Goal: Check status: Check status

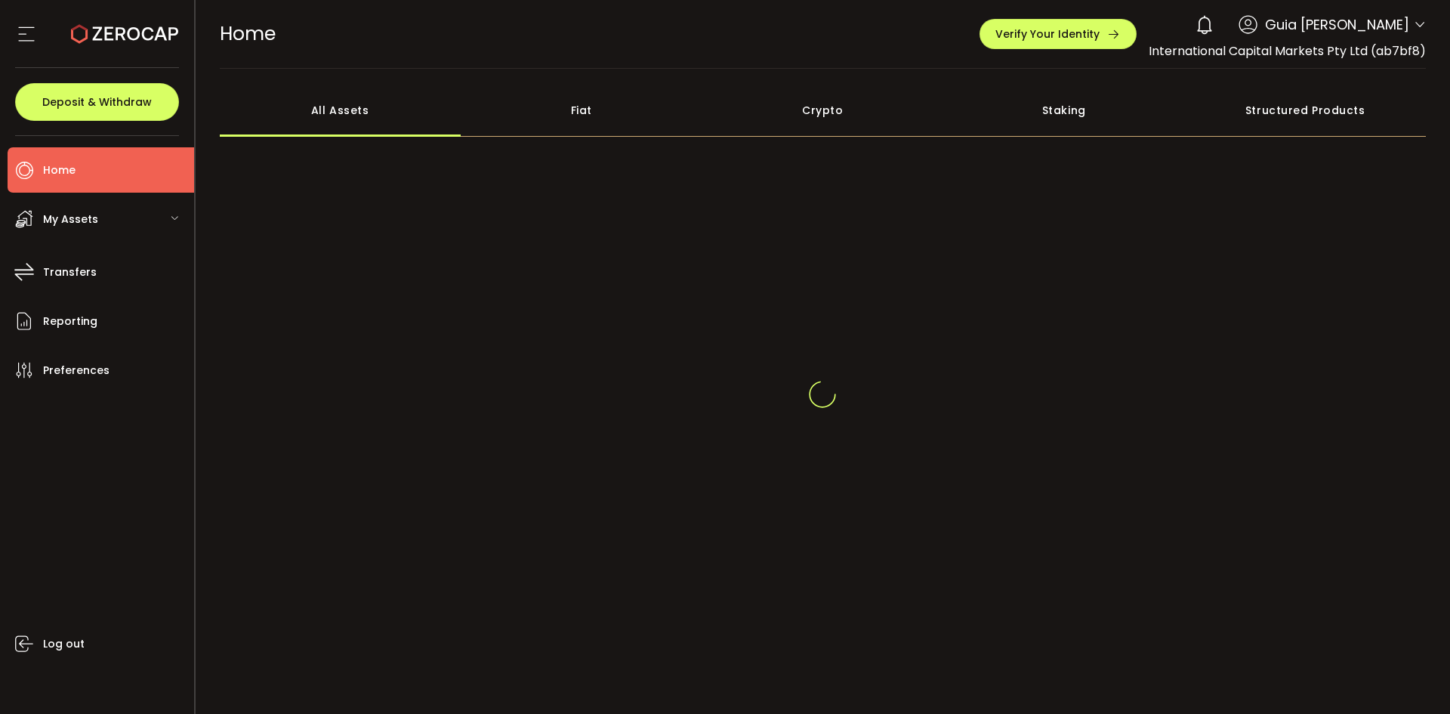
click at [1414, 35] on div at bounding box center [1420, 27] width 12 height 16
click at [1414, 26] on icon at bounding box center [1420, 25] width 12 height 12
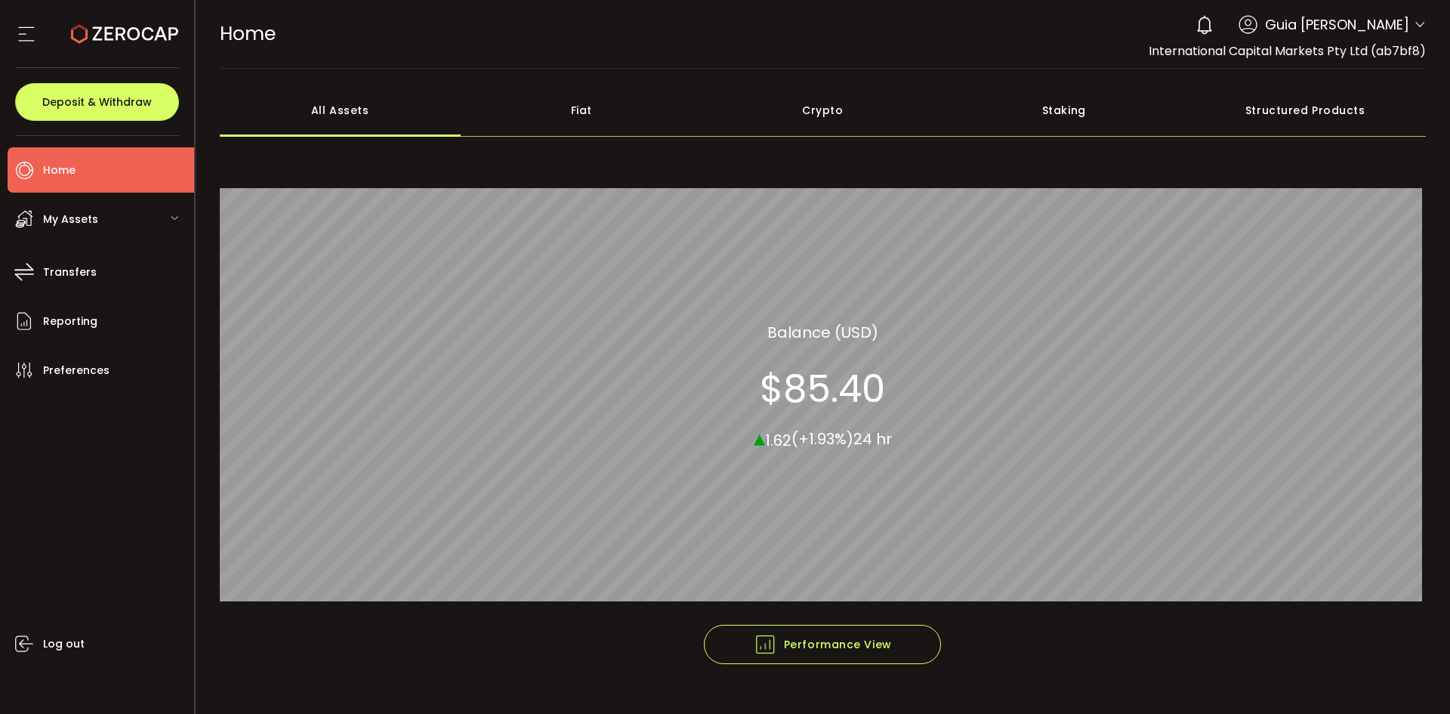
click at [1391, 32] on span "Guia [PERSON_NAME]" at bounding box center [1337, 24] width 144 height 20
click at [1414, 22] on icon at bounding box center [1420, 25] width 12 height 12
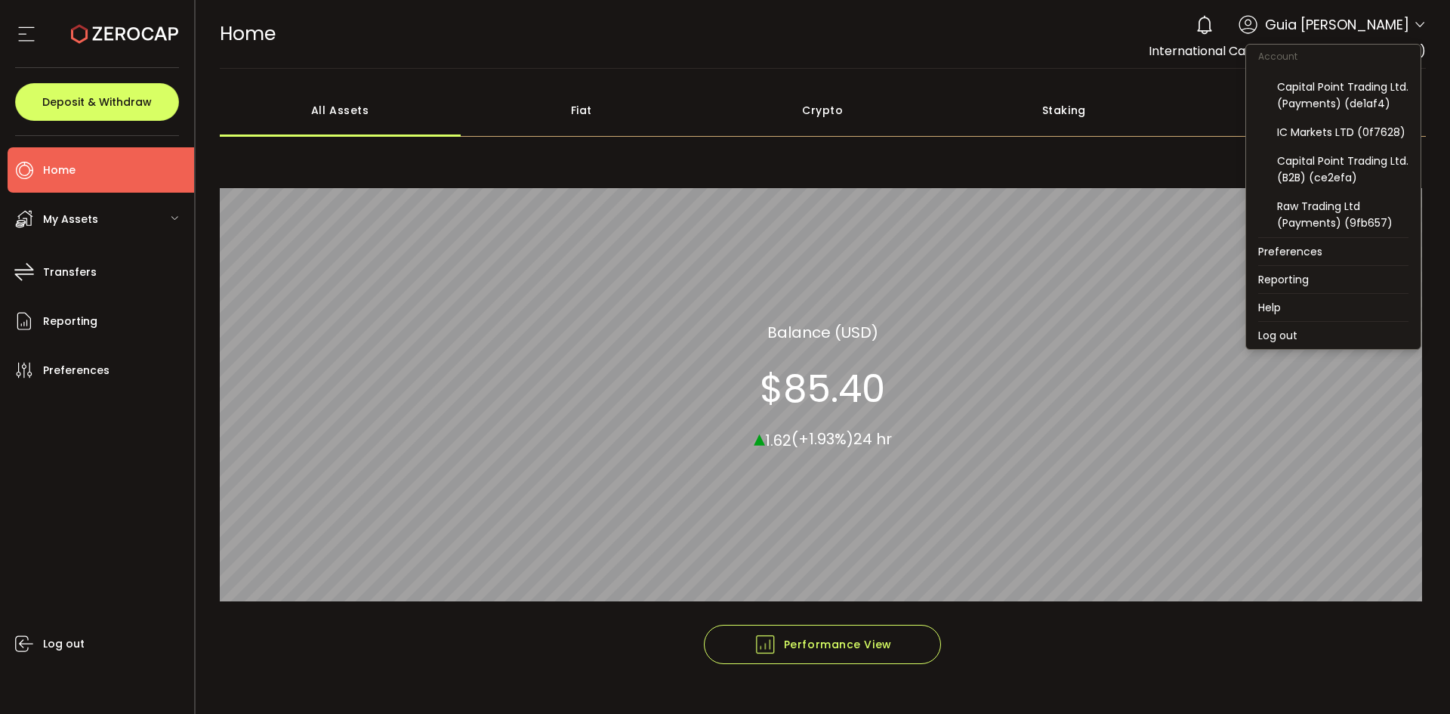
scroll to position [162, 0]
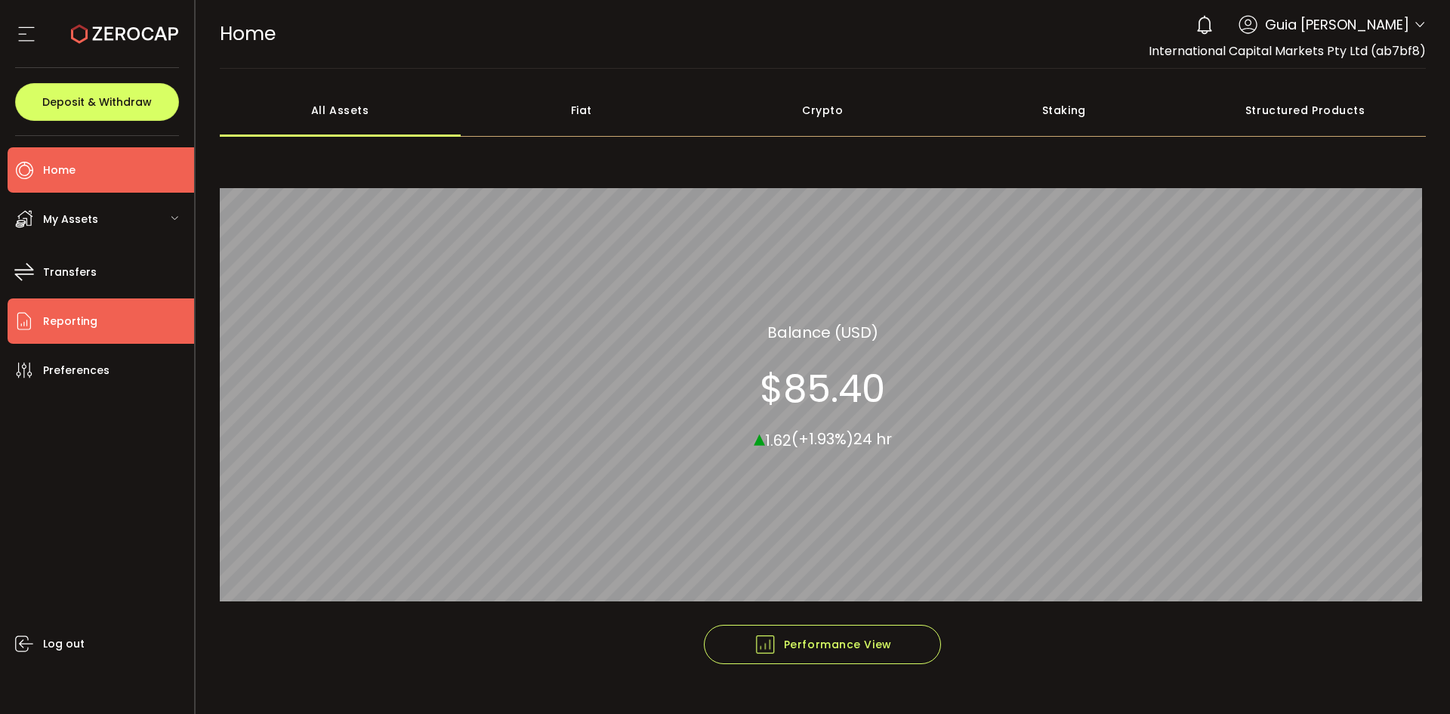
click at [36, 310] on li "Reporting" at bounding box center [101, 320] width 187 height 45
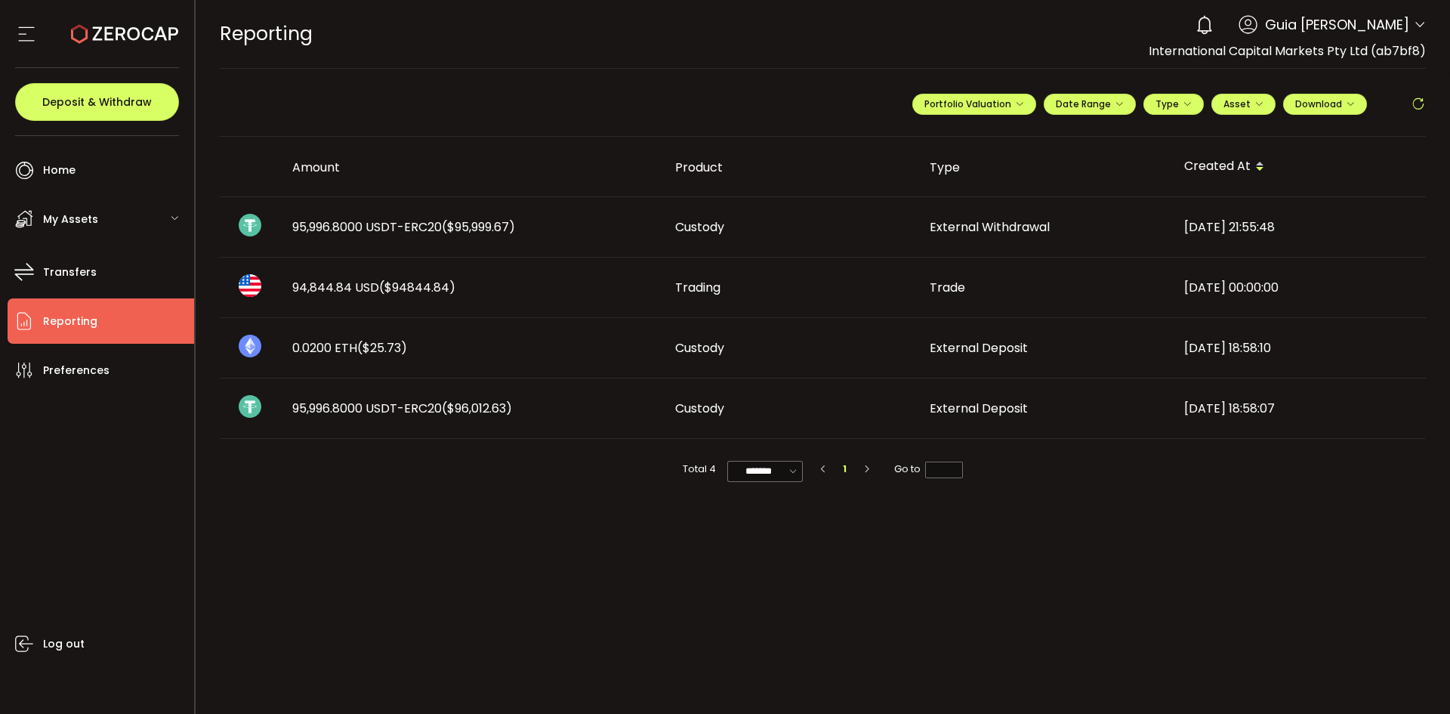
click at [1420, 21] on icon at bounding box center [1420, 25] width 12 height 12
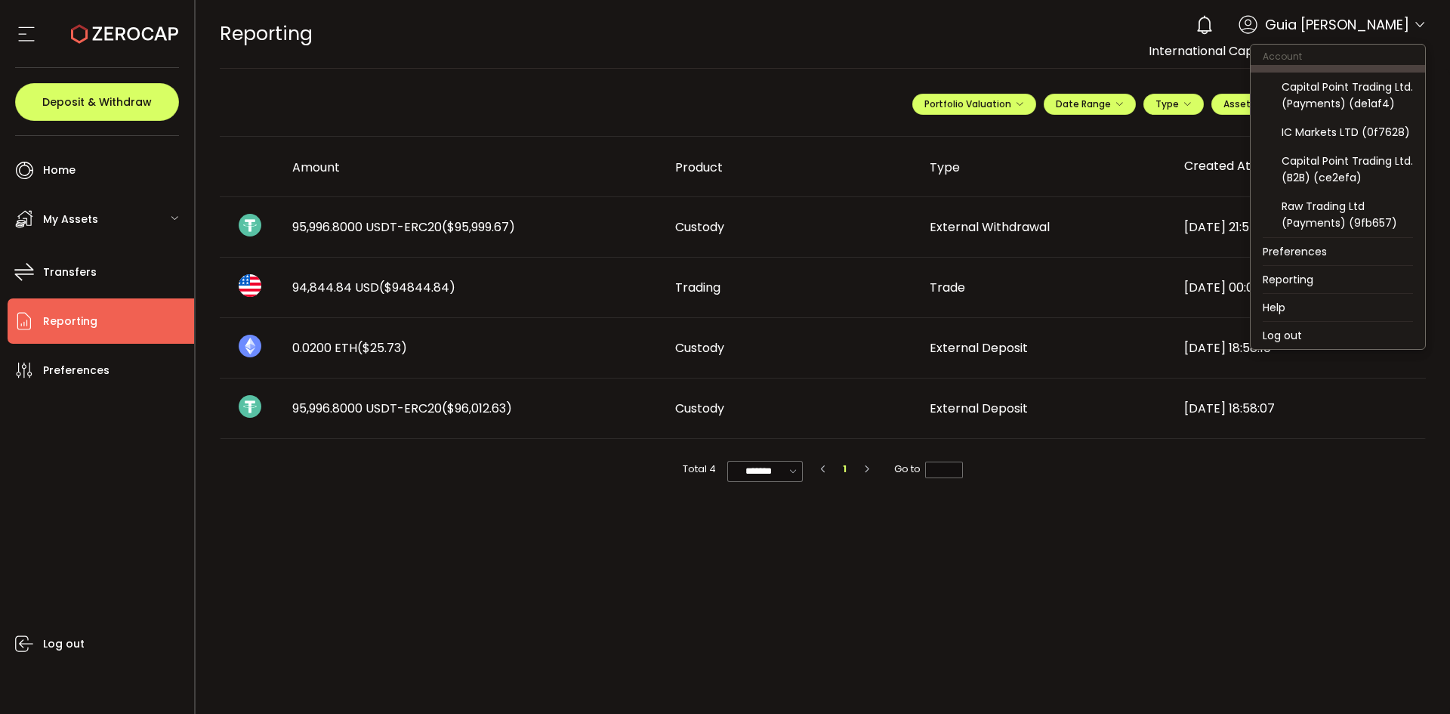
scroll to position [162, 0]
click at [1345, 186] on div "Capital Point Trading Ltd. (B2B) (ce2efa)" at bounding box center [1338, 168] width 150 height 45
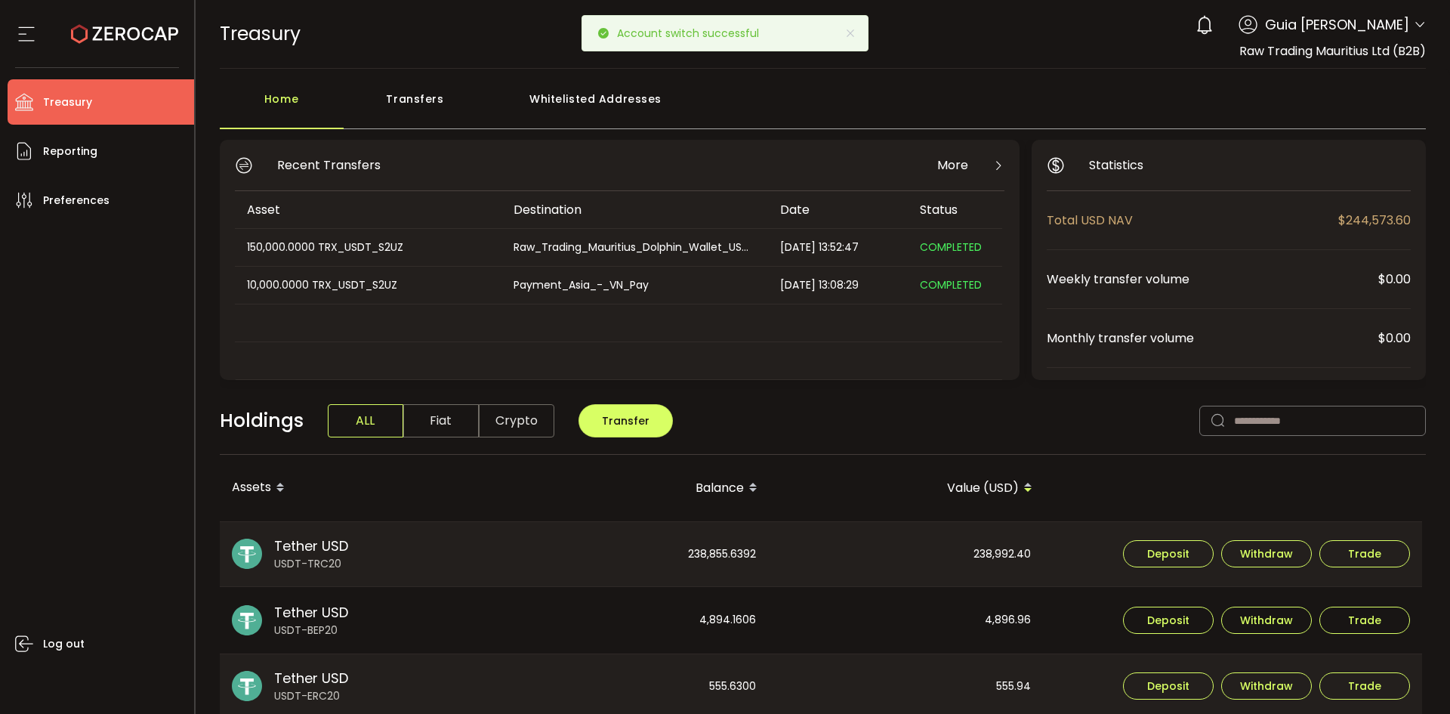
click at [629, 94] on div "Whitelisted Addresses" at bounding box center [595, 106] width 217 height 45
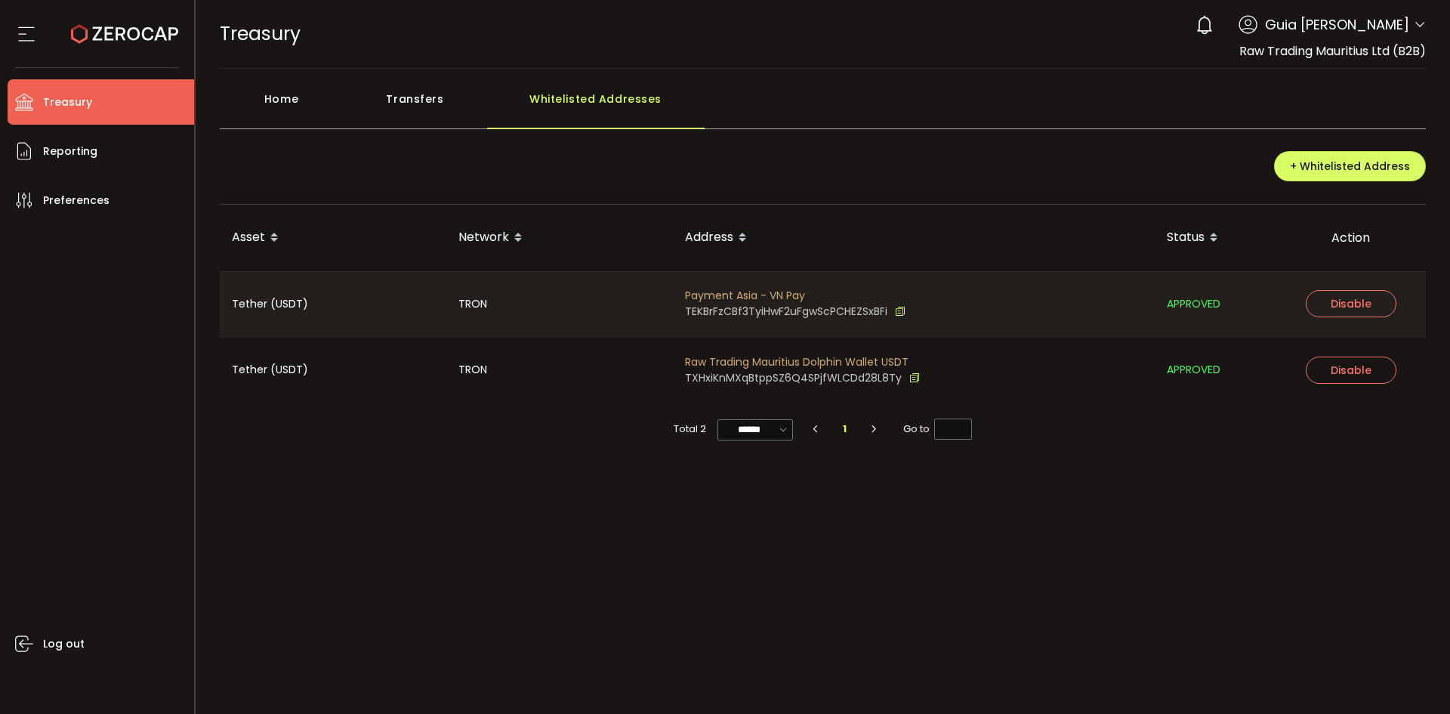
click at [909, 378] on icon at bounding box center [914, 378] width 11 height 16
click at [912, 383] on icon at bounding box center [914, 378] width 11 height 16
click at [1141, 488] on div "PDF is being processed and will download to your computer TREASURY Buy Power $0…" at bounding box center [823, 357] width 1255 height 714
click at [1160, 477] on div "PDF is being processed and will download to your computer TREASURY Buy Power $0…" at bounding box center [823, 357] width 1255 height 714
click at [910, 381] on icon at bounding box center [914, 378] width 11 height 16
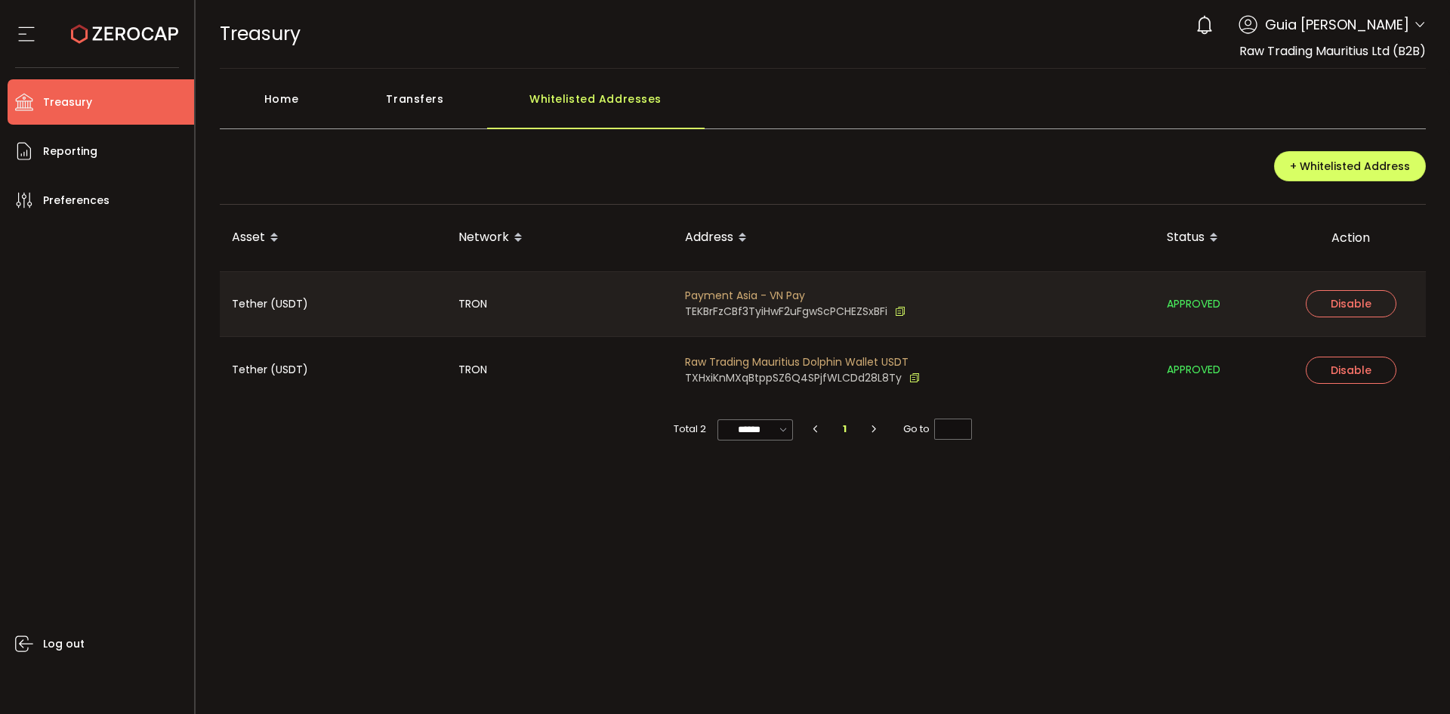
click at [1423, 32] on span at bounding box center [1420, 25] width 12 height 15
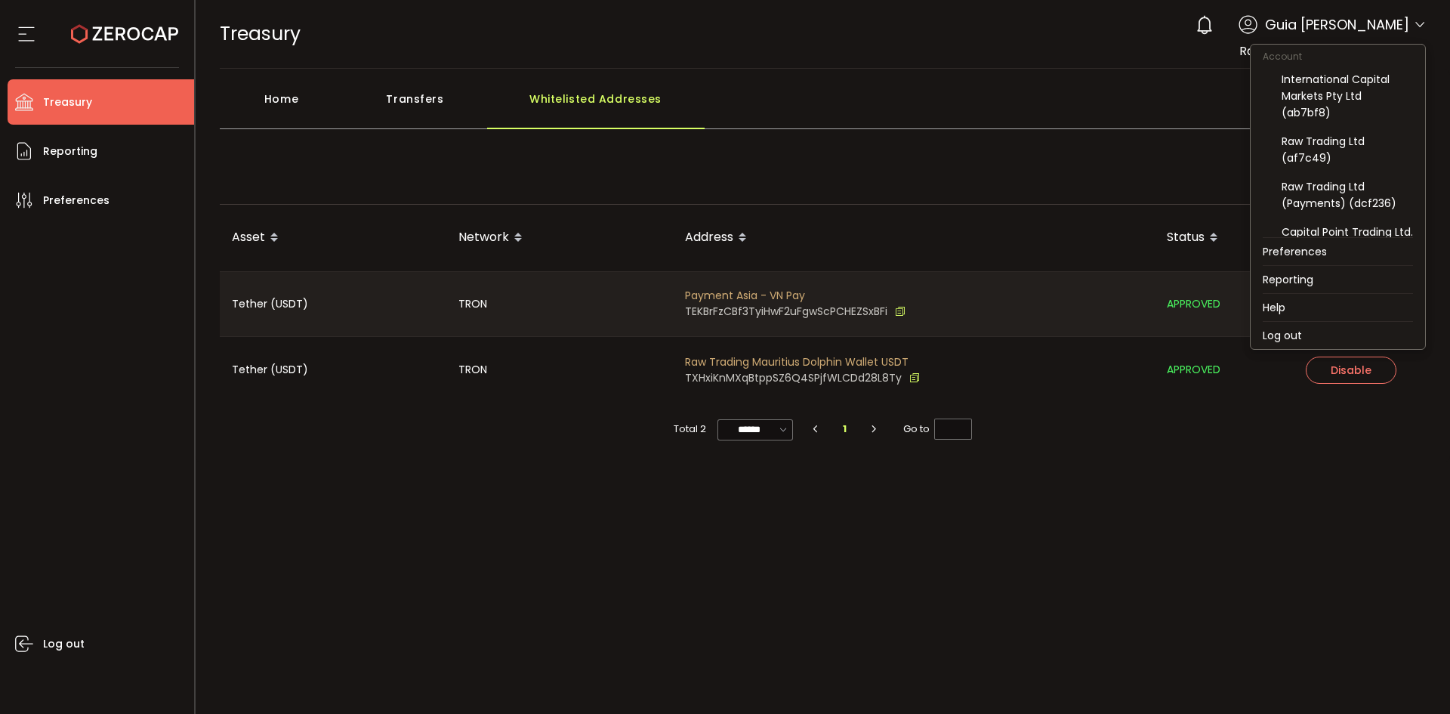
click at [1423, 24] on icon at bounding box center [1420, 25] width 12 height 12
click at [1378, 158] on div "Raw Trading Ltd (af7c49)" at bounding box center [1346, 149] width 131 height 33
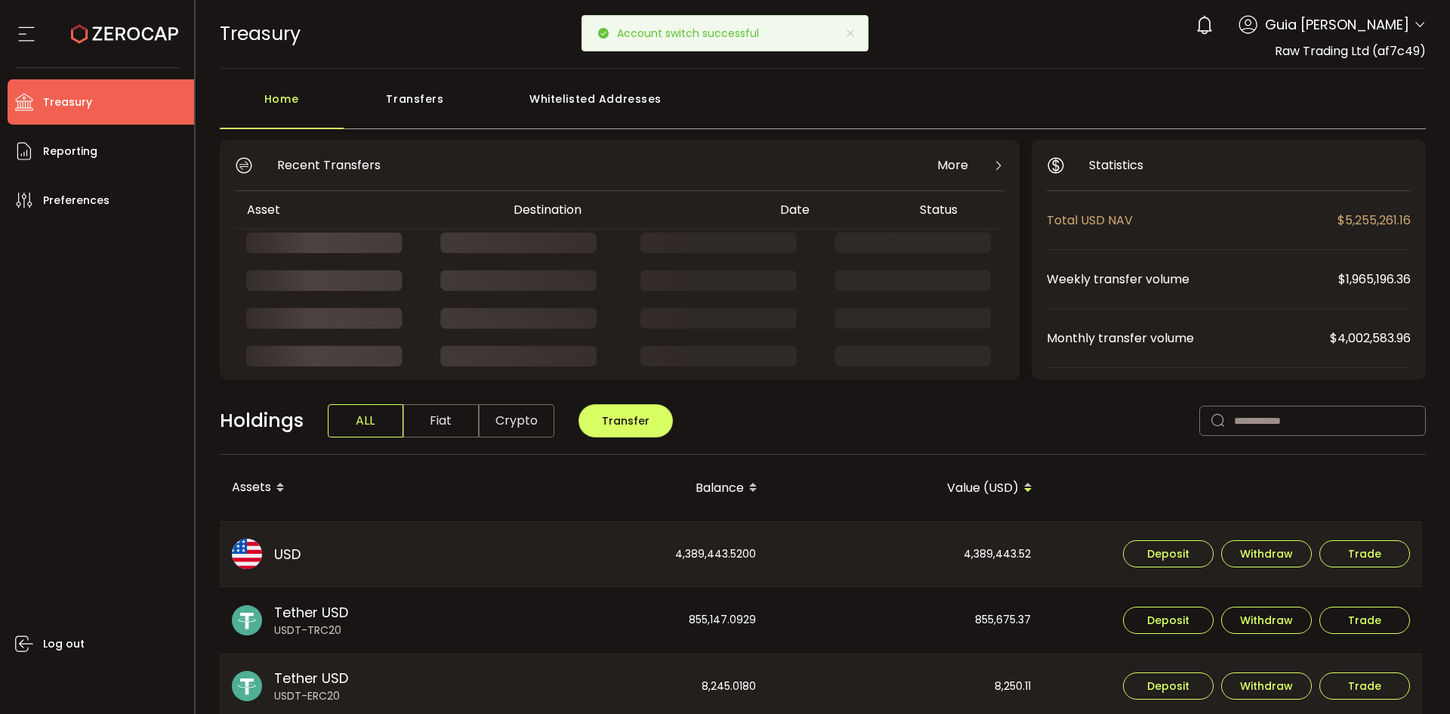
click at [617, 96] on div "Whitelisted Addresses" at bounding box center [595, 106] width 217 height 45
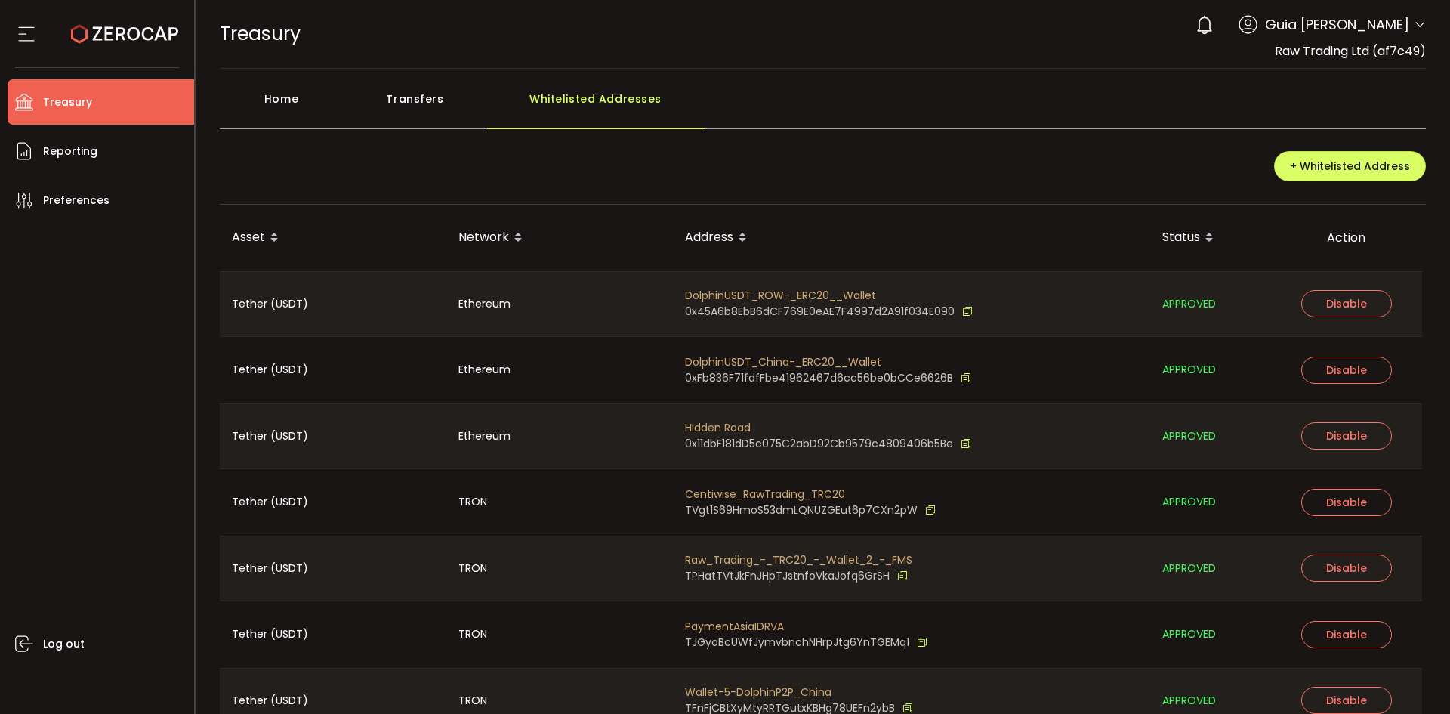
scroll to position [76, 0]
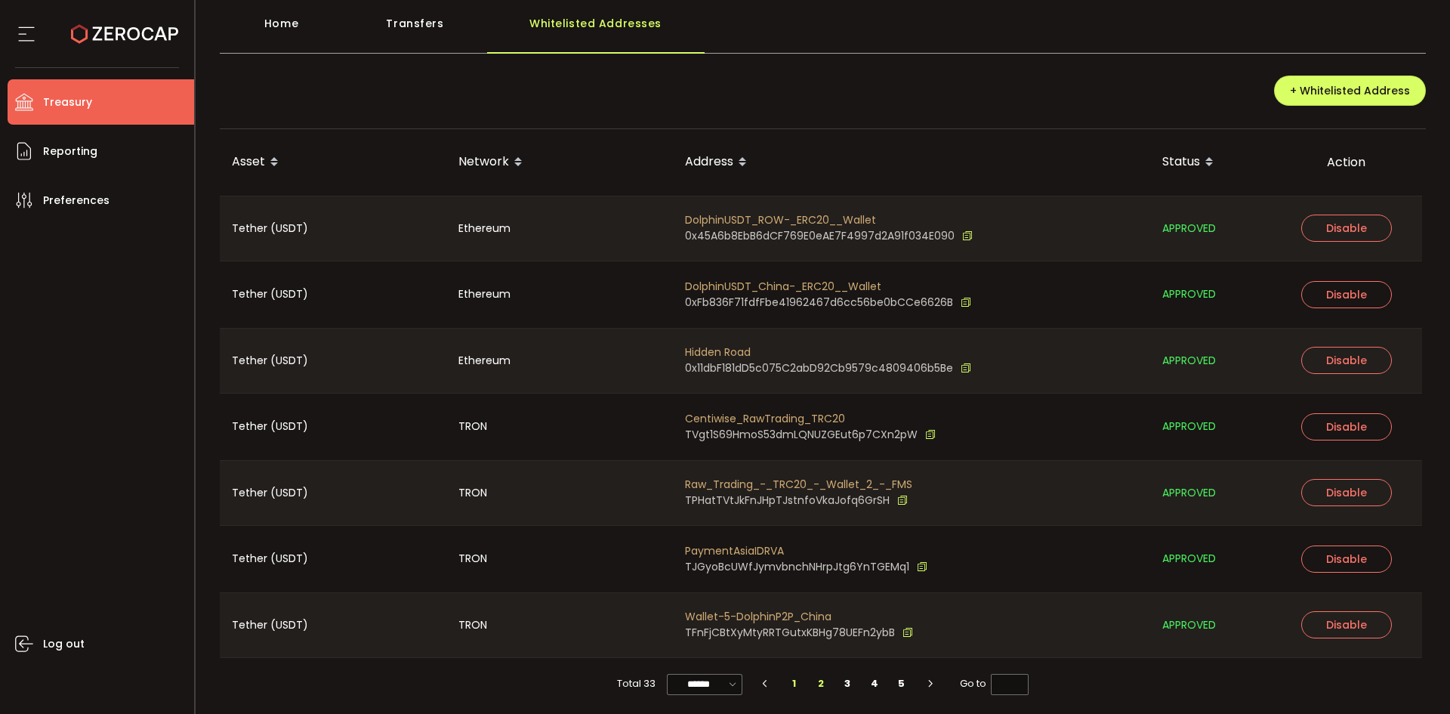
click at [816, 685] on li "2" at bounding box center [820, 683] width 27 height 21
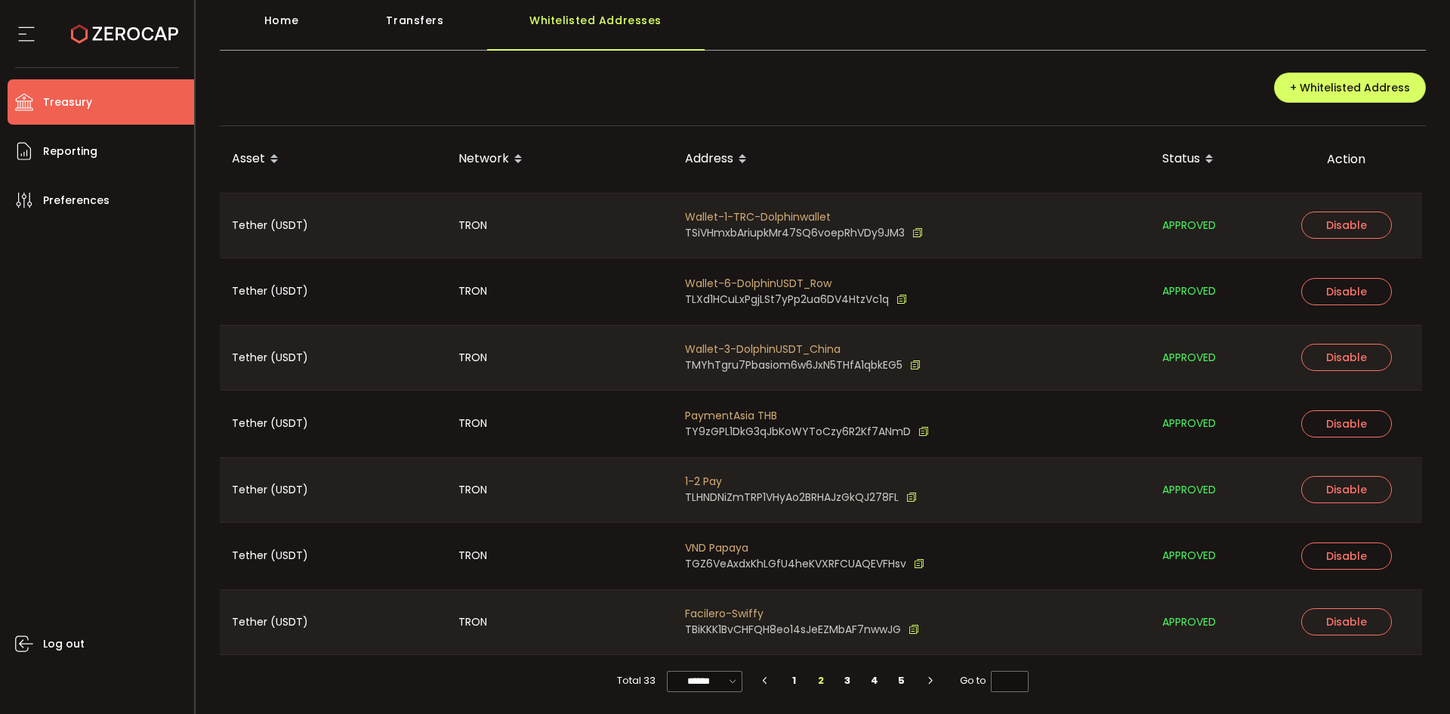
scroll to position [79, 0]
click at [843, 680] on li "3" at bounding box center [847, 679] width 27 height 21
click at [874, 681] on li "4" at bounding box center [874, 679] width 27 height 21
click at [900, 683] on li "5" at bounding box center [901, 679] width 27 height 21
type input "*"
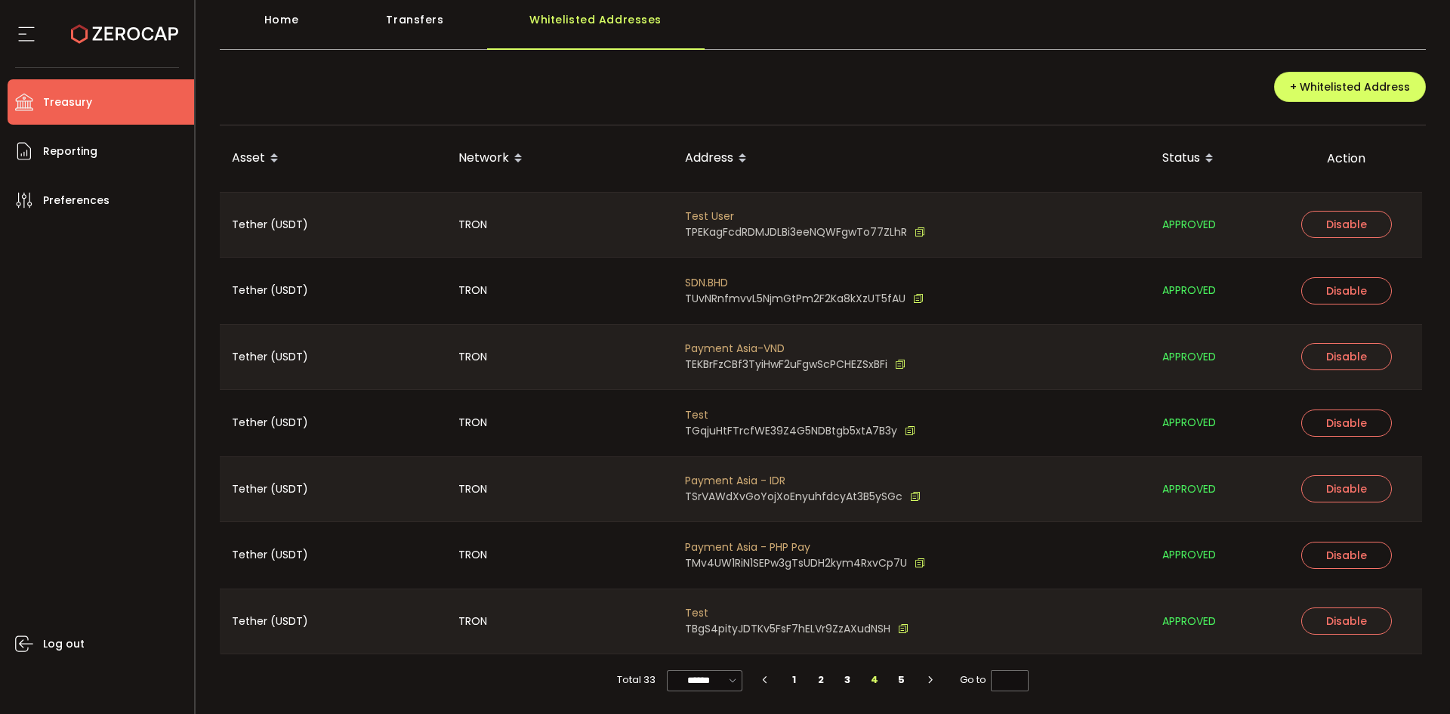
scroll to position [0, 0]
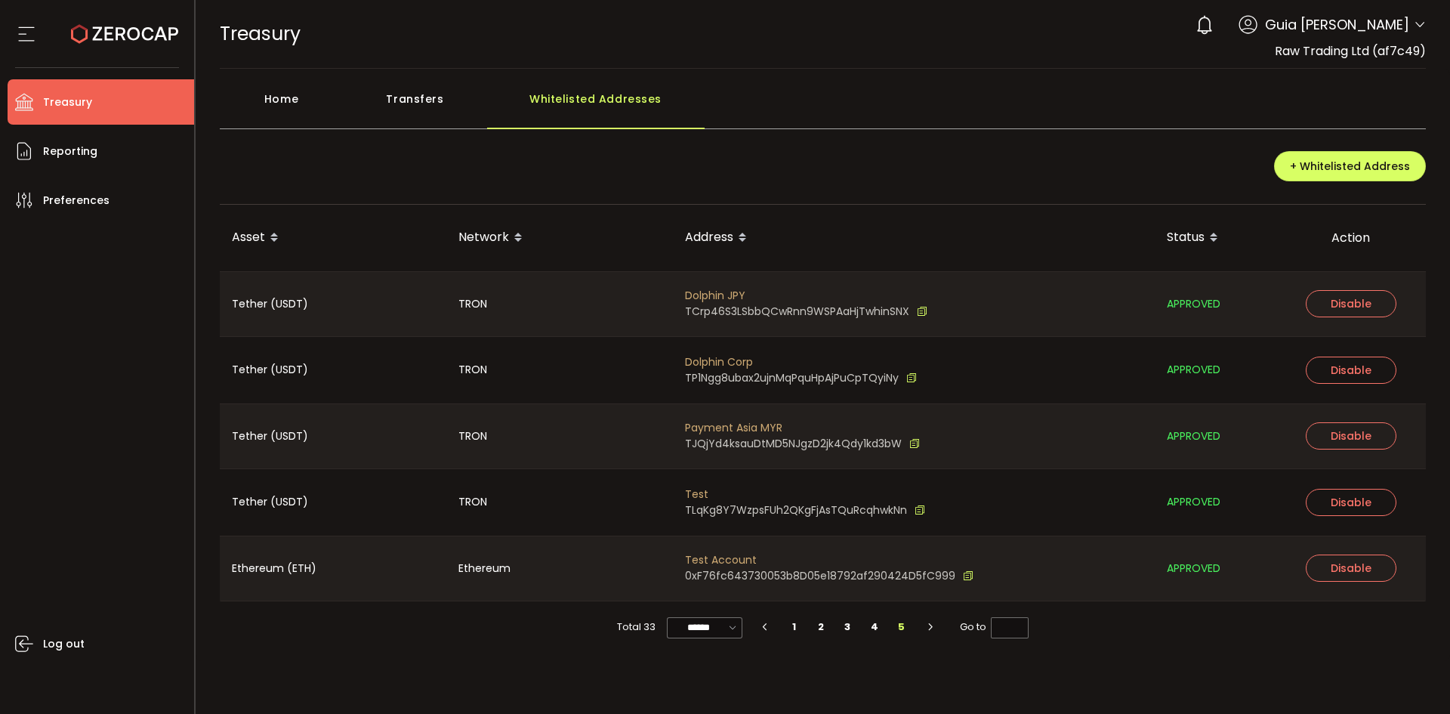
click at [1423, 32] on span at bounding box center [1420, 25] width 12 height 15
click at [1419, 17] on div "0 Guia [PERSON_NAME]" at bounding box center [1307, 24] width 238 height 33
click at [1419, 23] on icon at bounding box center [1420, 25] width 12 height 12
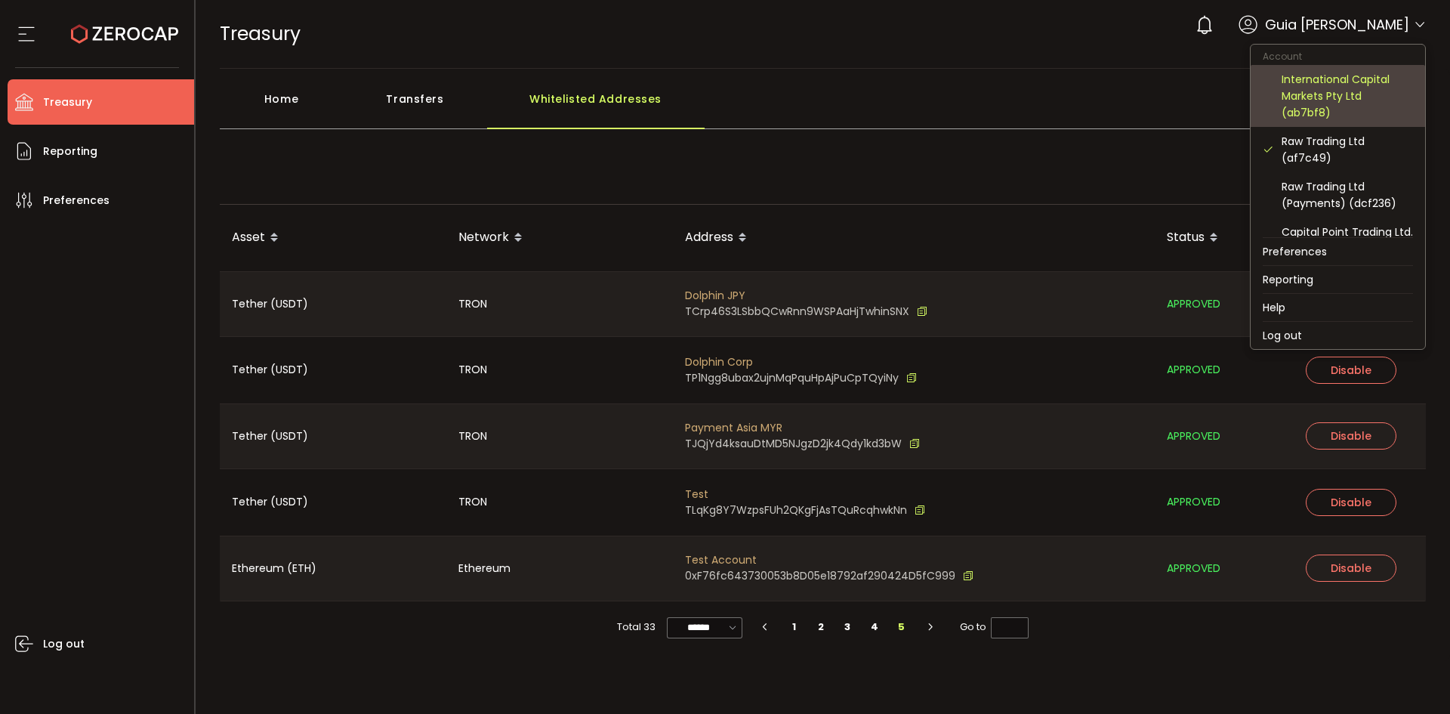
click at [1340, 90] on div "International Capital Markets Pty Ltd (ab7bf8)" at bounding box center [1346, 96] width 131 height 50
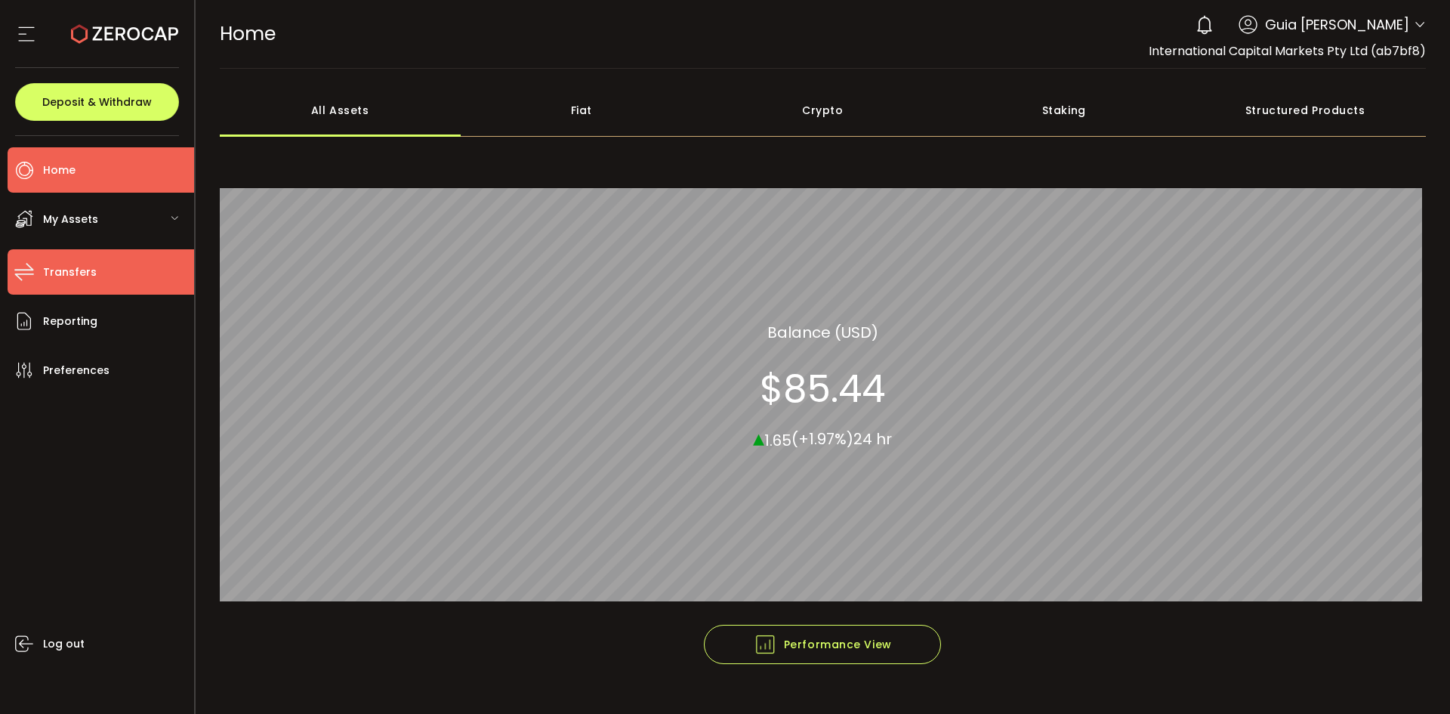
click at [60, 280] on span "Transfers" at bounding box center [70, 272] width 54 height 22
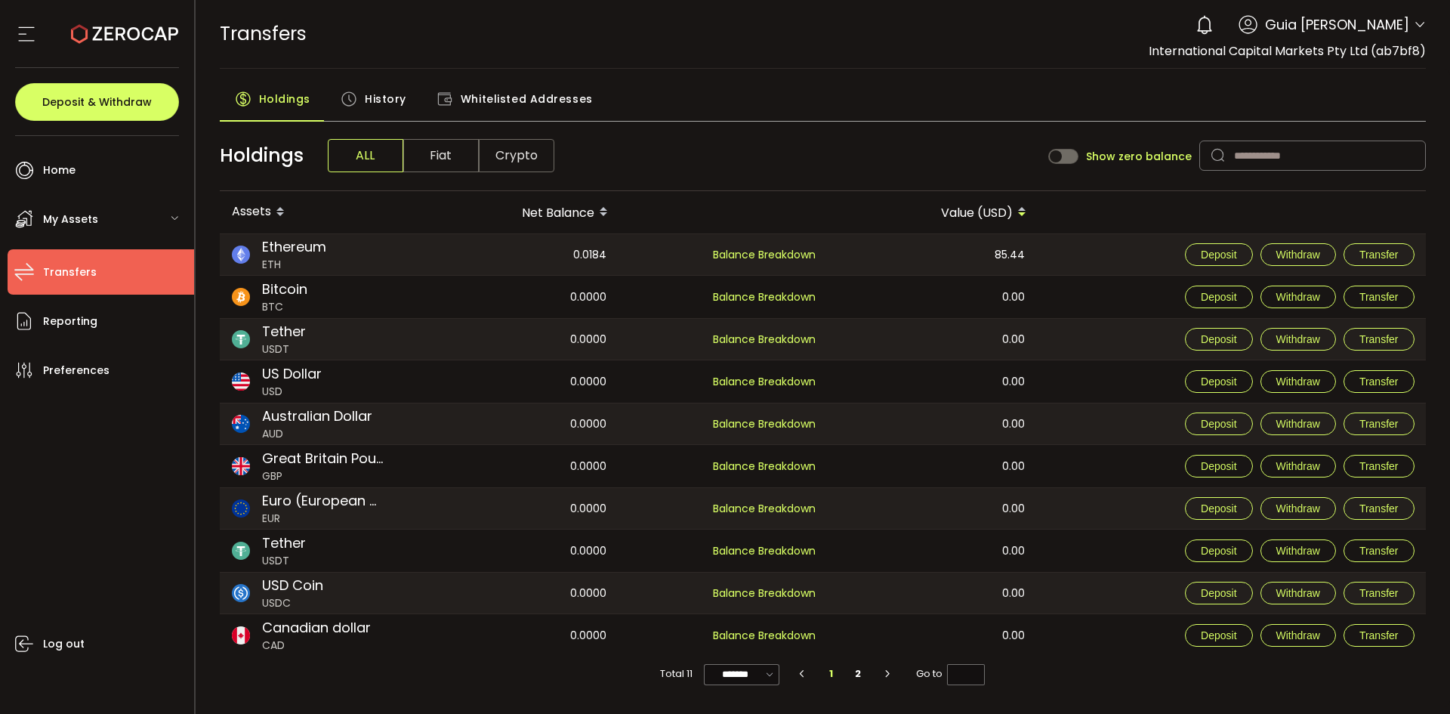
click at [495, 89] on span "Whitelisted Addresses" at bounding box center [527, 99] width 132 height 30
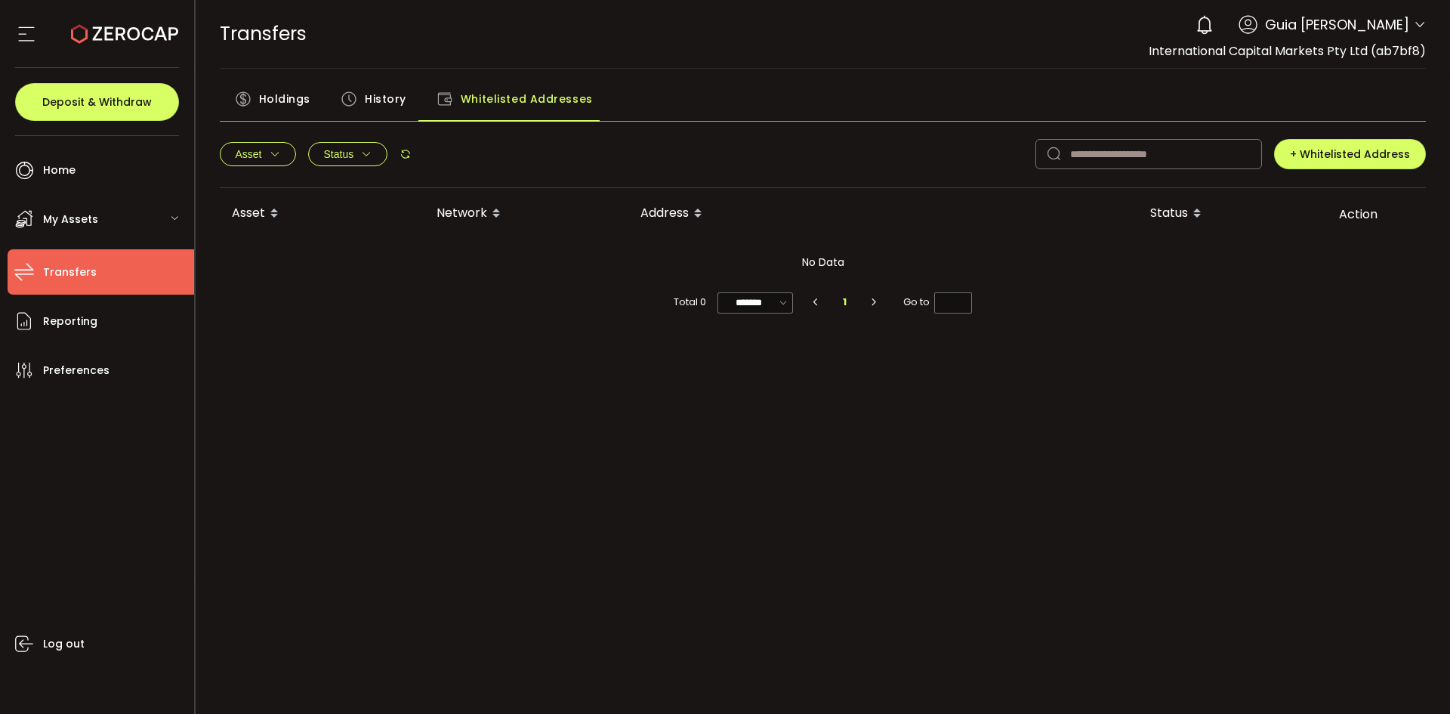
drag, startPoint x: 387, startPoint y: 97, endPoint x: 378, endPoint y: 103, distance: 10.5
click at [387, 98] on span "History" at bounding box center [386, 99] width 42 height 30
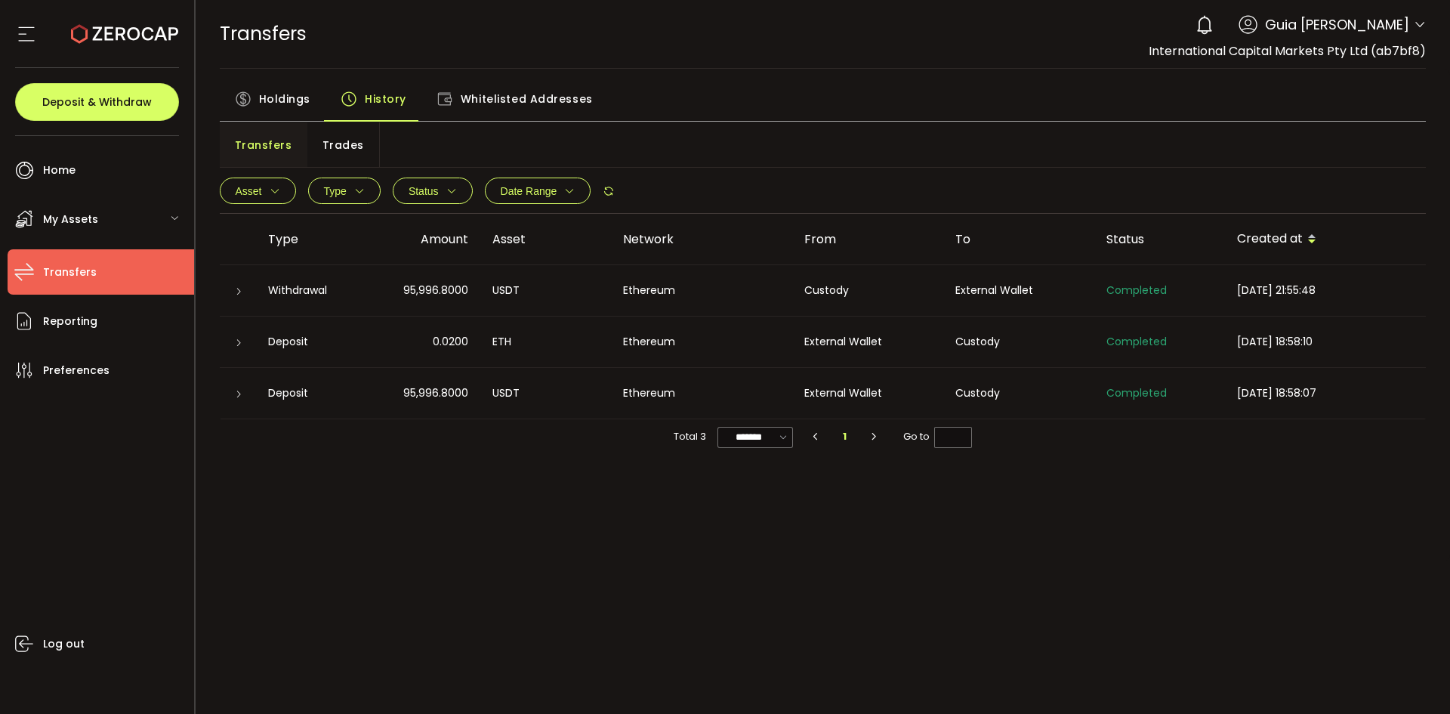
click at [280, 88] on span "Holdings" at bounding box center [284, 99] width 51 height 30
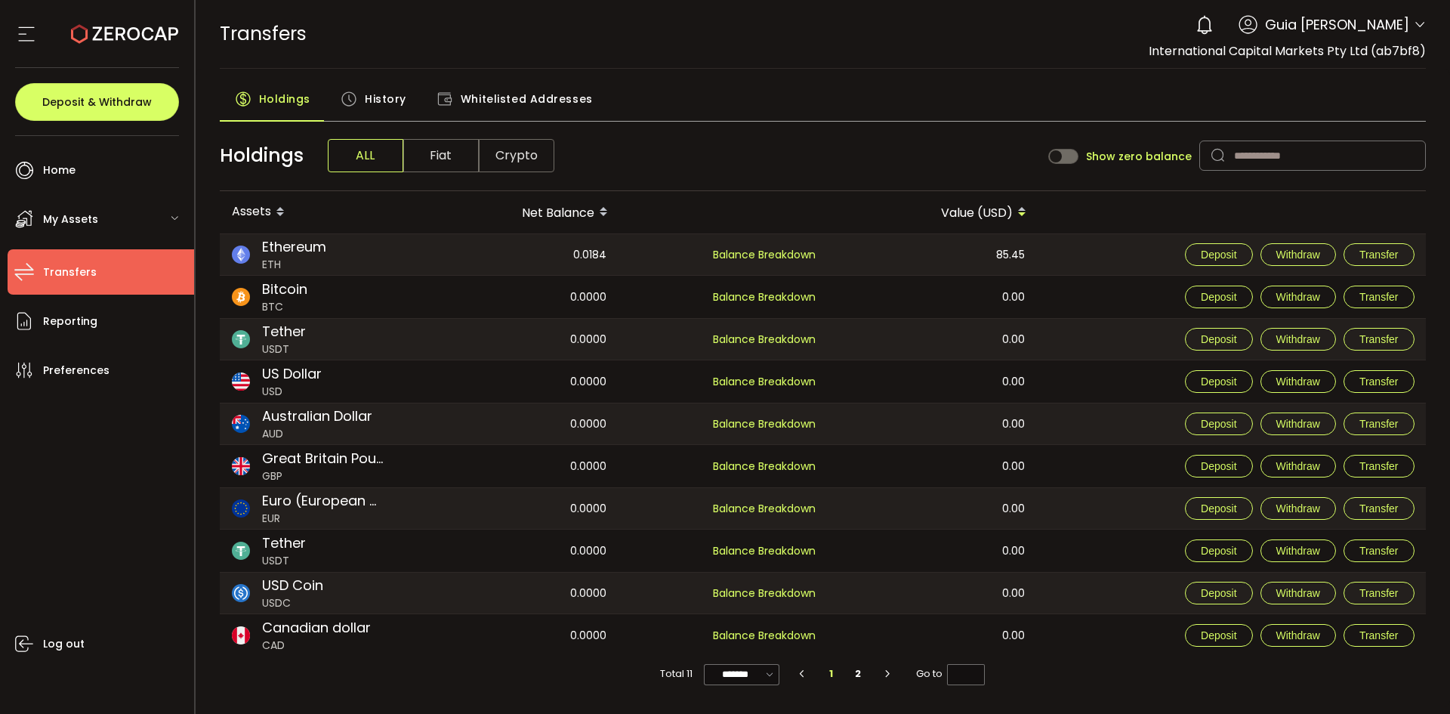
click at [1420, 26] on icon at bounding box center [1420, 25] width 12 height 12
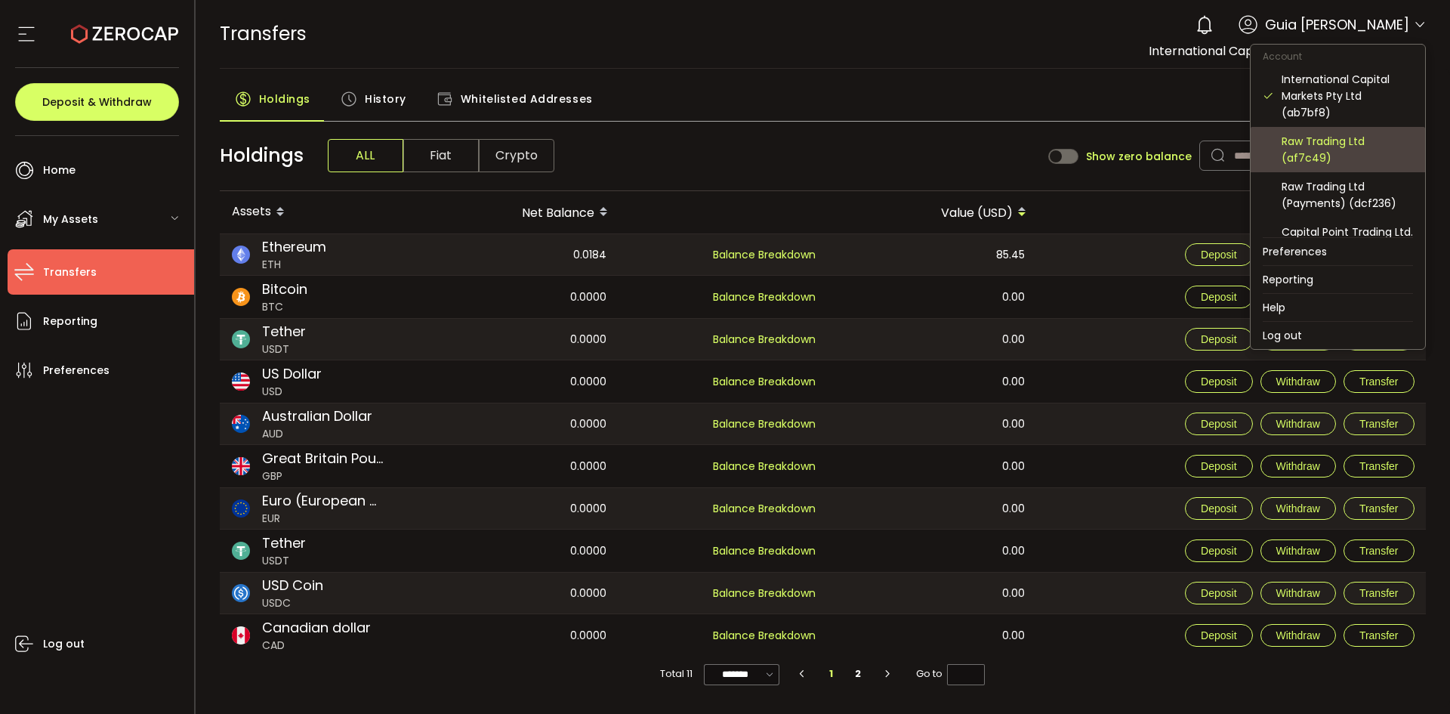
click at [1349, 150] on div "Raw Trading Ltd (af7c49)" at bounding box center [1346, 149] width 131 height 33
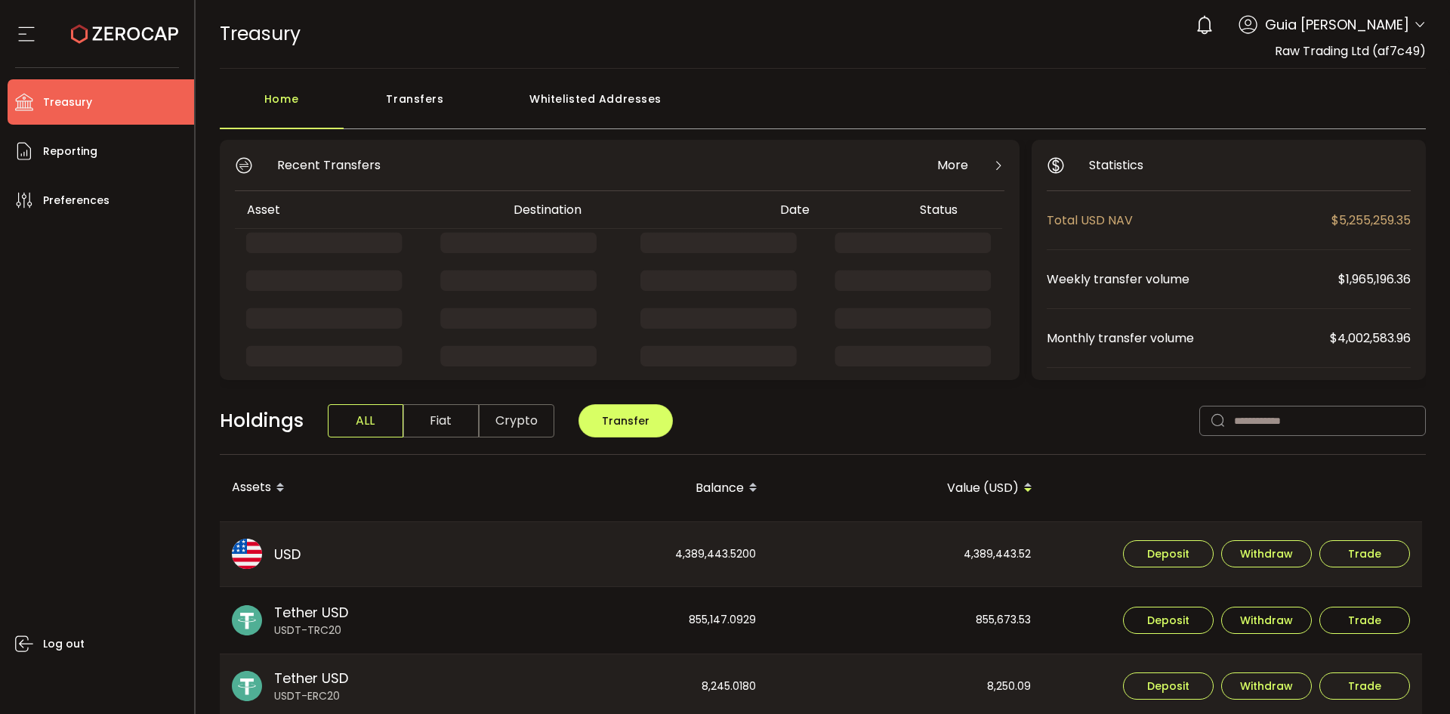
click at [427, 111] on div "Transfers" at bounding box center [415, 106] width 143 height 45
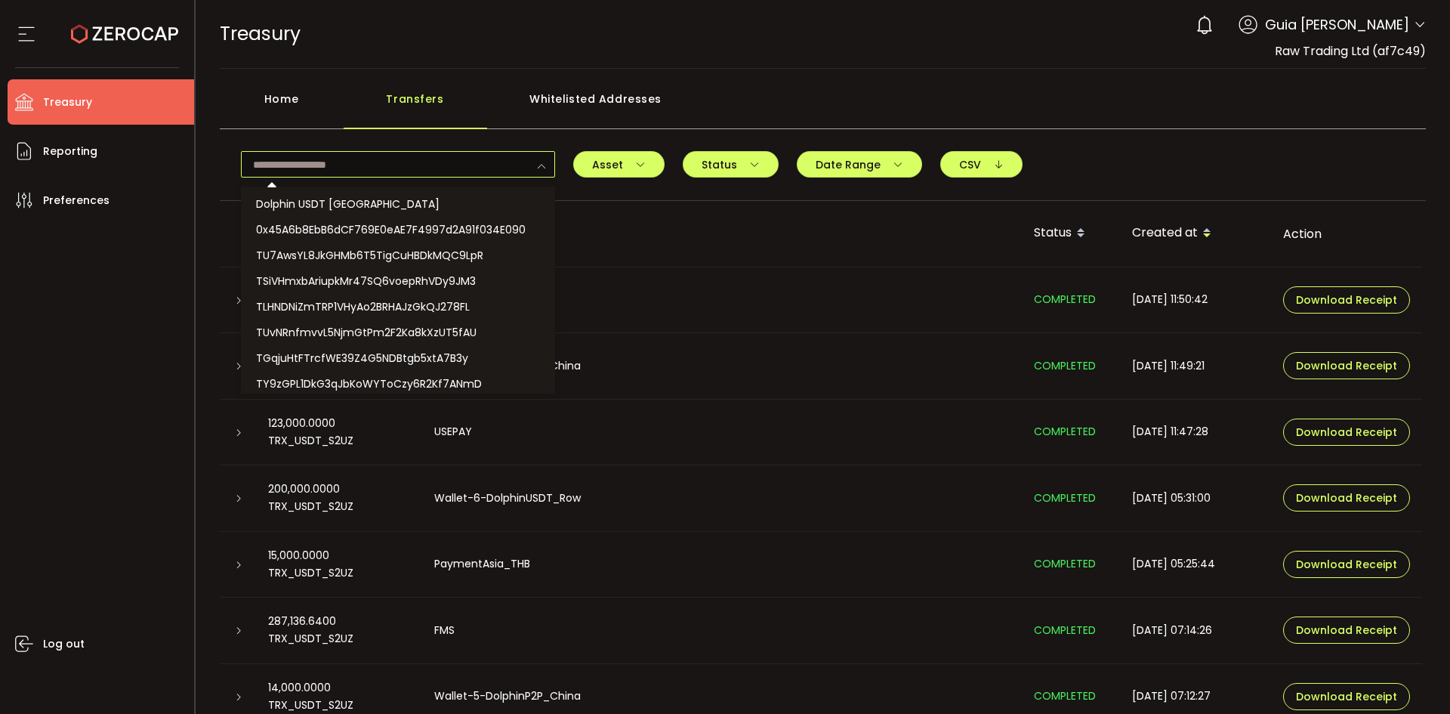
click at [524, 165] on input "text" at bounding box center [398, 164] width 314 height 26
paste input "**********"
type input "**********"
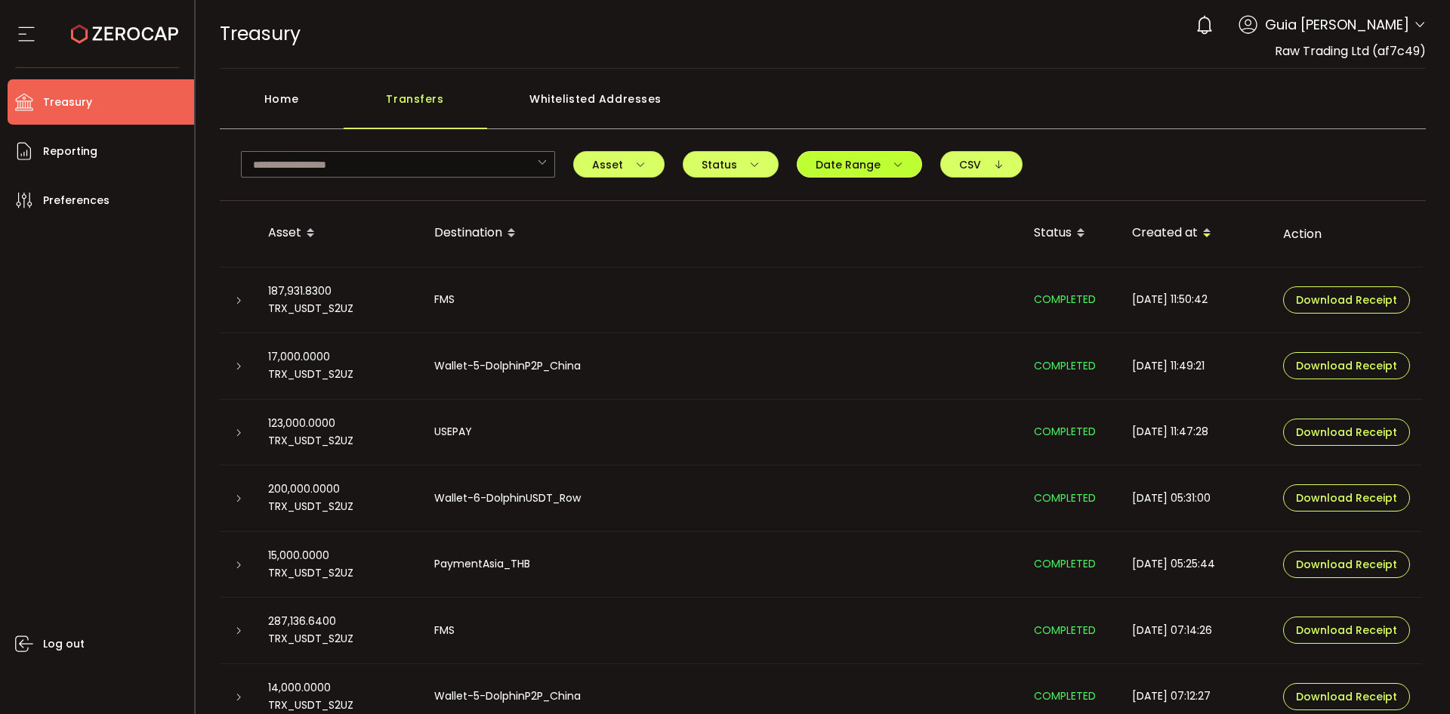
click at [815, 163] on span "Date Range" at bounding box center [859, 164] width 88 height 11
click at [733, 193] on icon at bounding box center [739, 197] width 19 height 15
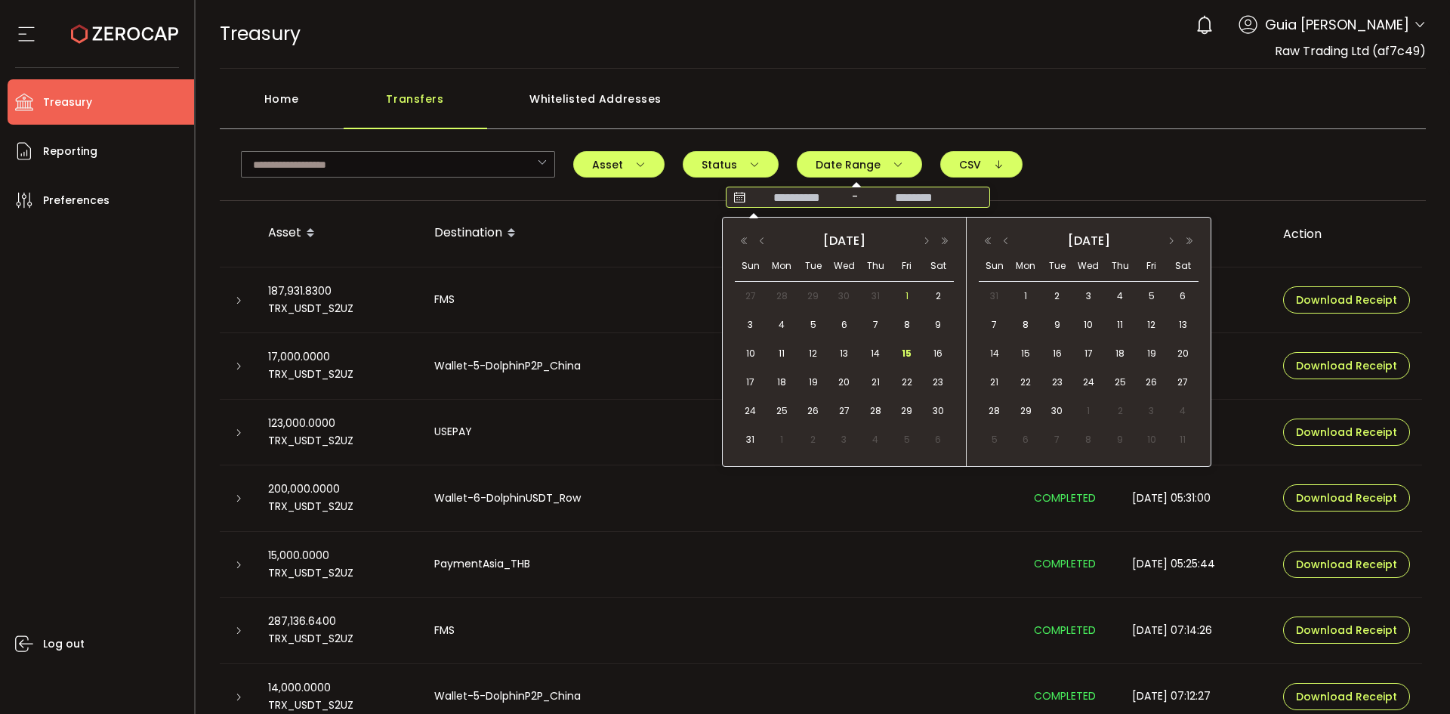
click at [903, 290] on span "1" at bounding box center [907, 296] width 18 height 18
click at [814, 292] on span "29" at bounding box center [813, 296] width 18 height 18
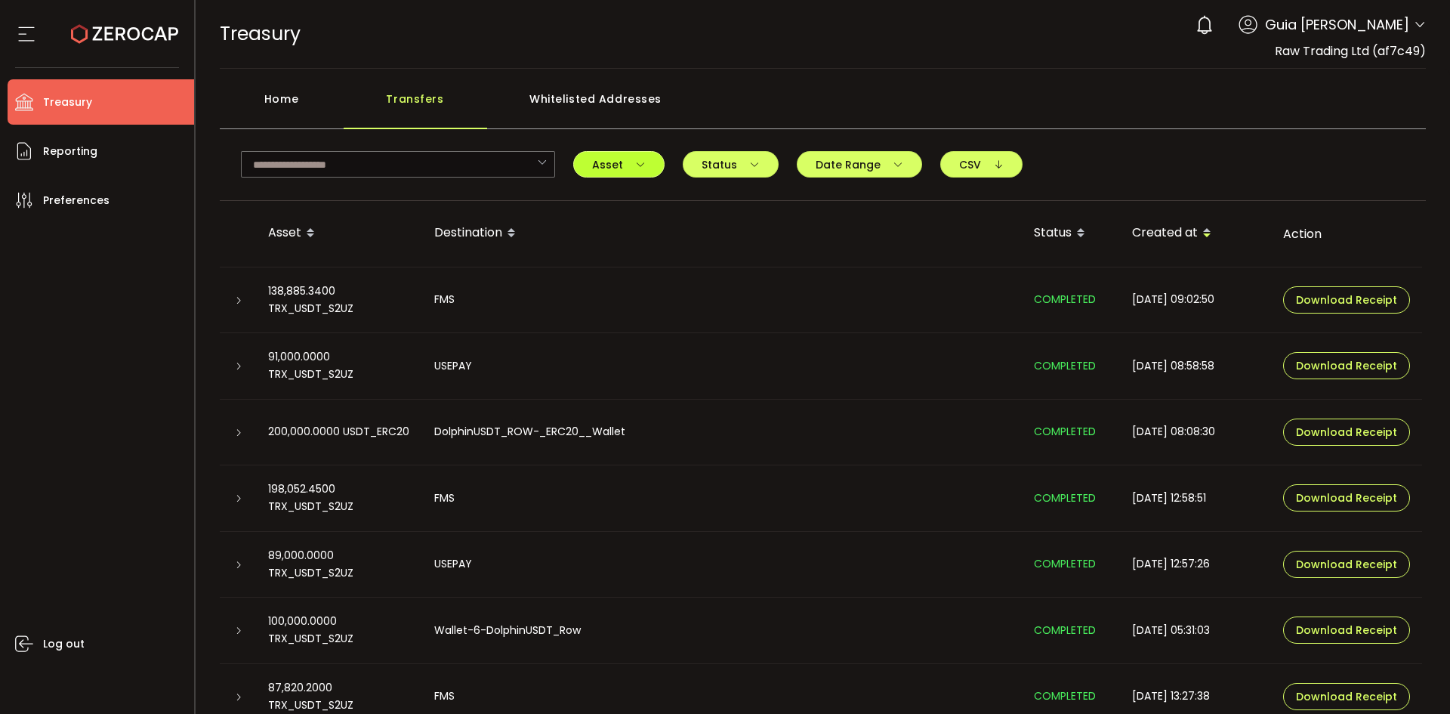
click at [638, 167] on icon "button" at bounding box center [640, 164] width 11 height 11
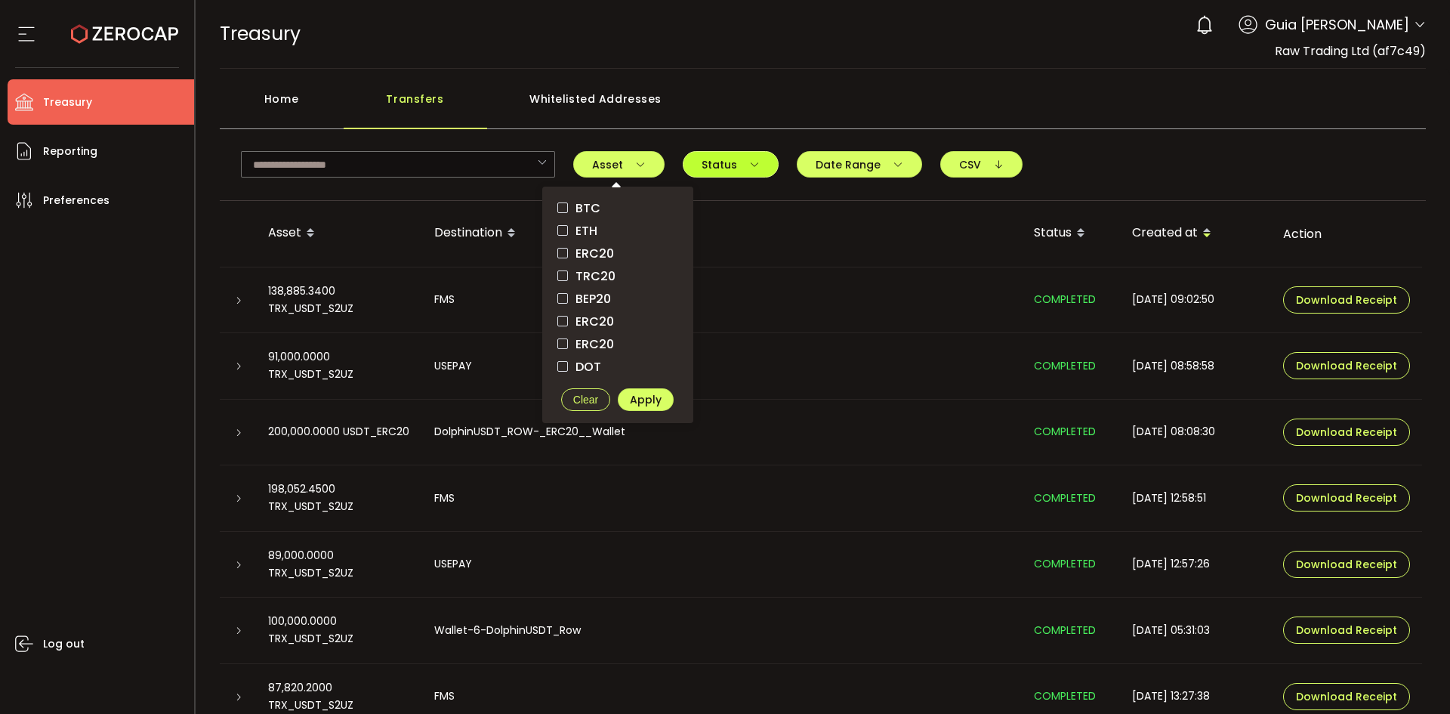
click at [726, 159] on span "Status" at bounding box center [730, 164] width 58 height 11
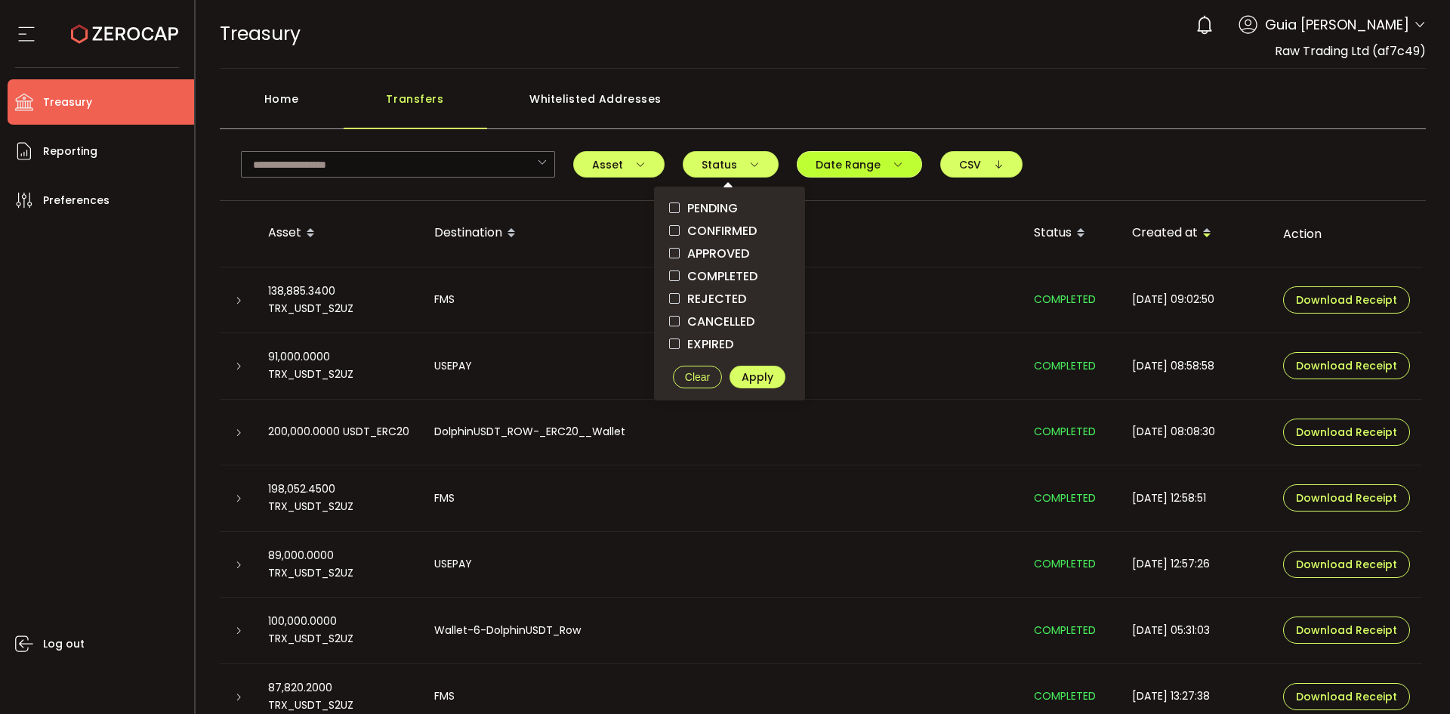
click at [874, 154] on button "Date Range" at bounding box center [859, 164] width 125 height 26
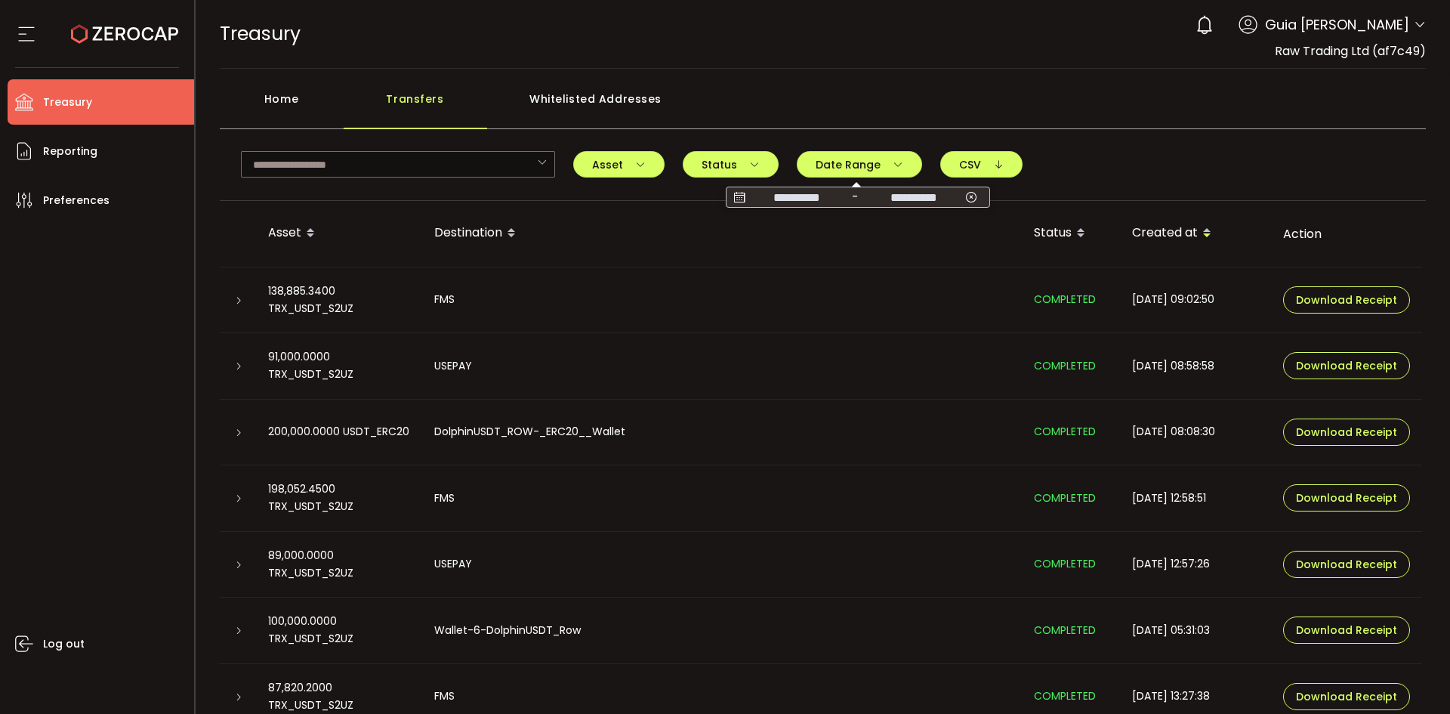
click at [931, 196] on input "**********" at bounding box center [913, 197] width 97 height 15
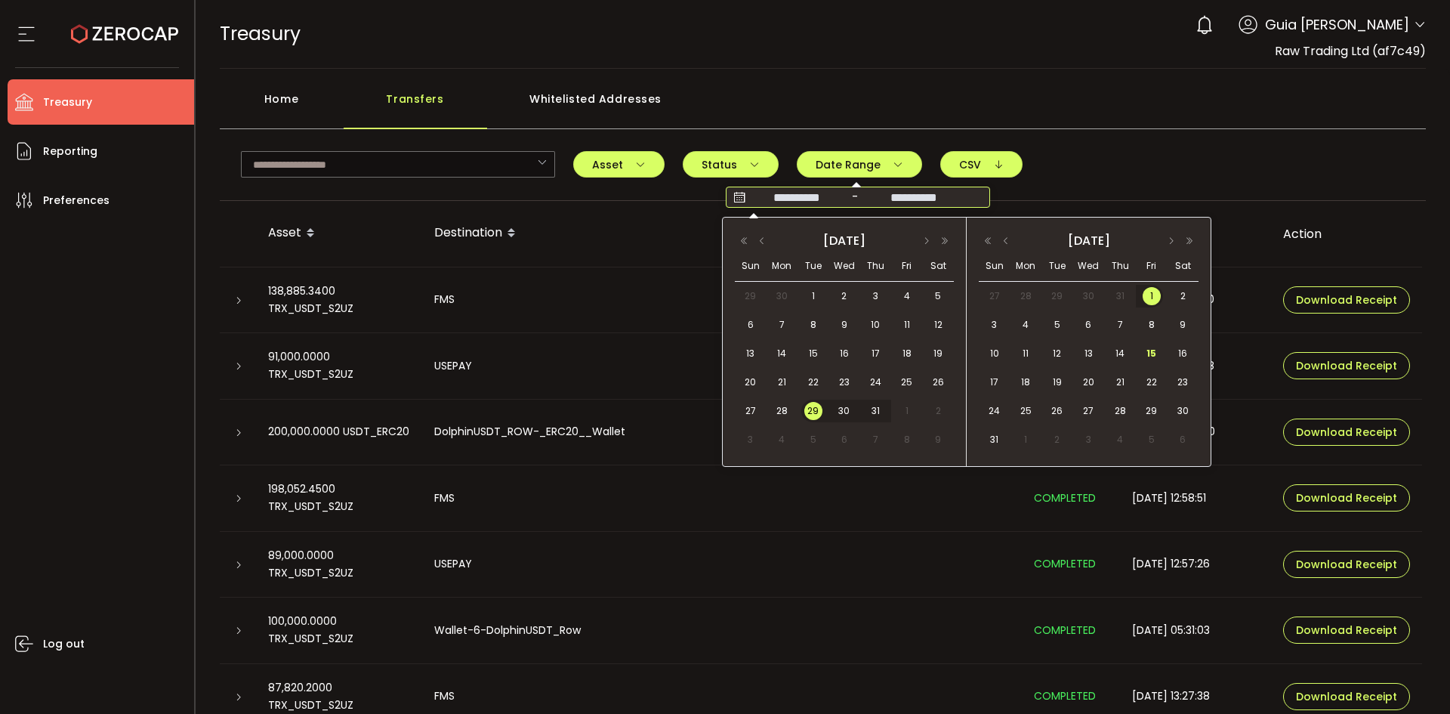
click at [809, 410] on span "29" at bounding box center [813, 411] width 18 height 18
click at [1147, 355] on span "15" at bounding box center [1151, 353] width 18 height 18
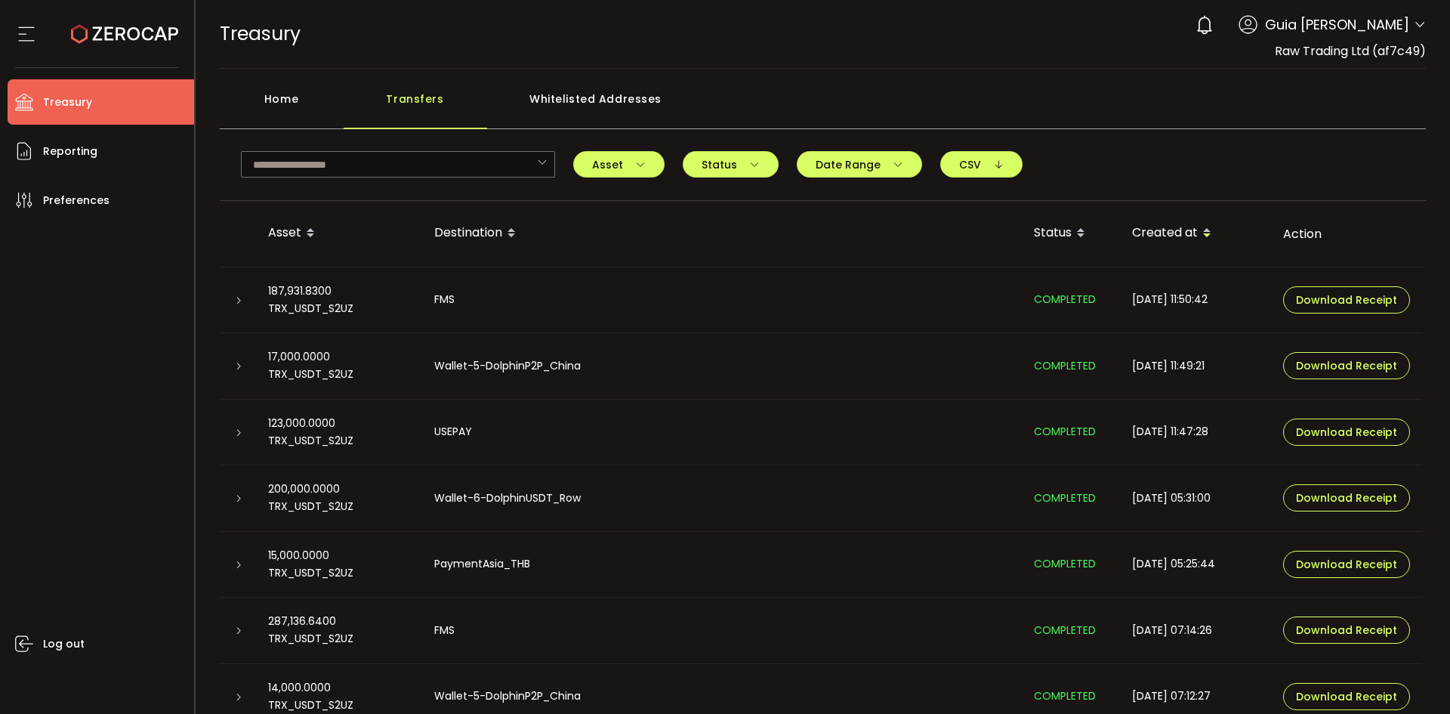
scroll to position [79, 0]
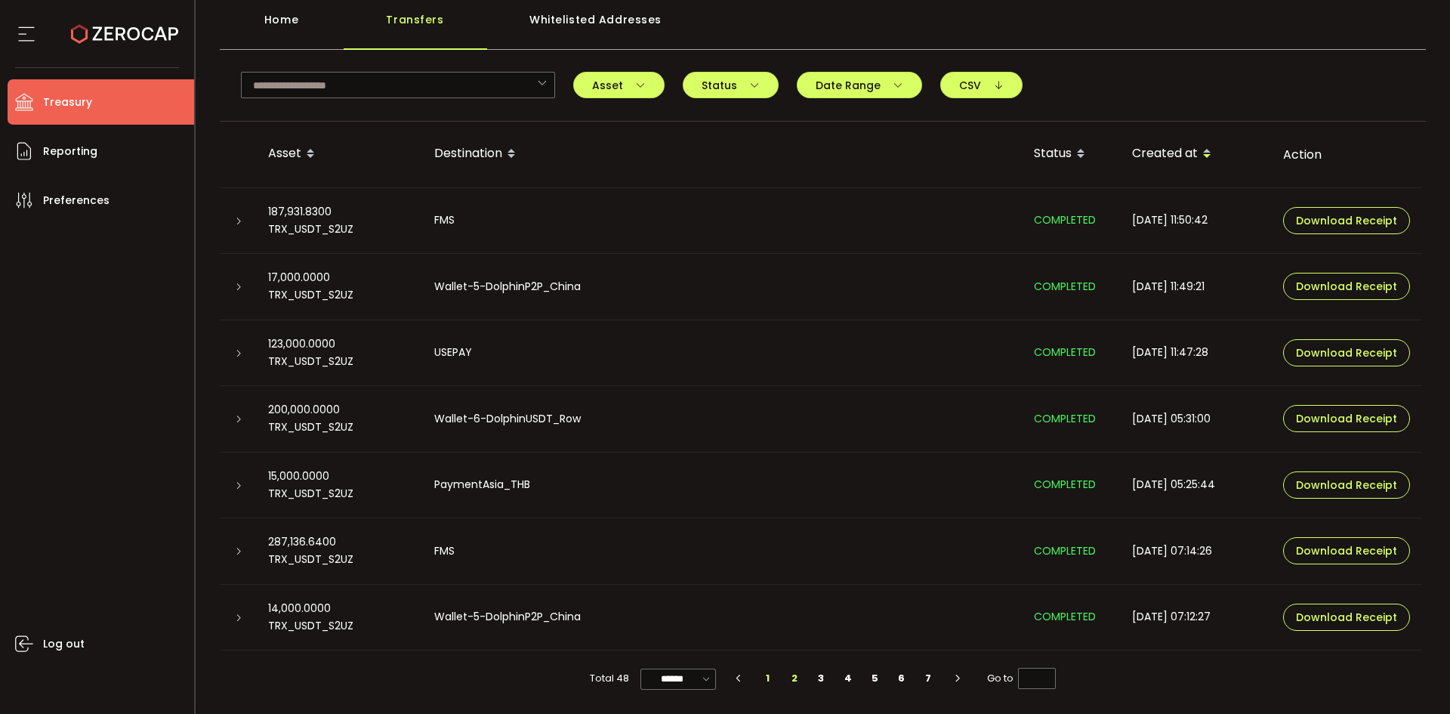
click at [793, 680] on li "2" at bounding box center [794, 677] width 27 height 21
click at [819, 679] on li "3" at bounding box center [821, 677] width 27 height 21
click at [846, 680] on li "4" at bounding box center [847, 677] width 27 height 21
click at [883, 679] on li "5" at bounding box center [875, 677] width 27 height 21
click at [895, 673] on li "6" at bounding box center [901, 677] width 27 height 21
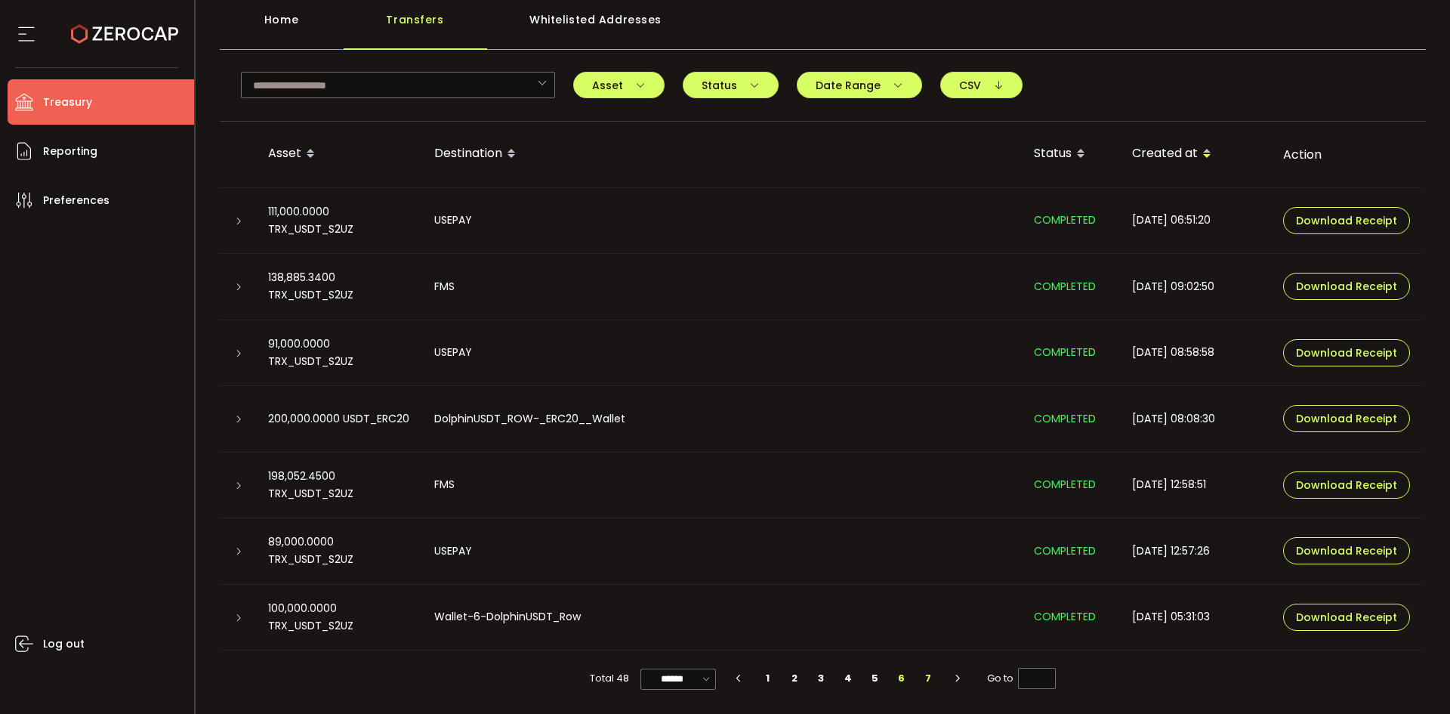
click at [923, 680] on li "7" at bounding box center [928, 677] width 27 height 21
type input "*"
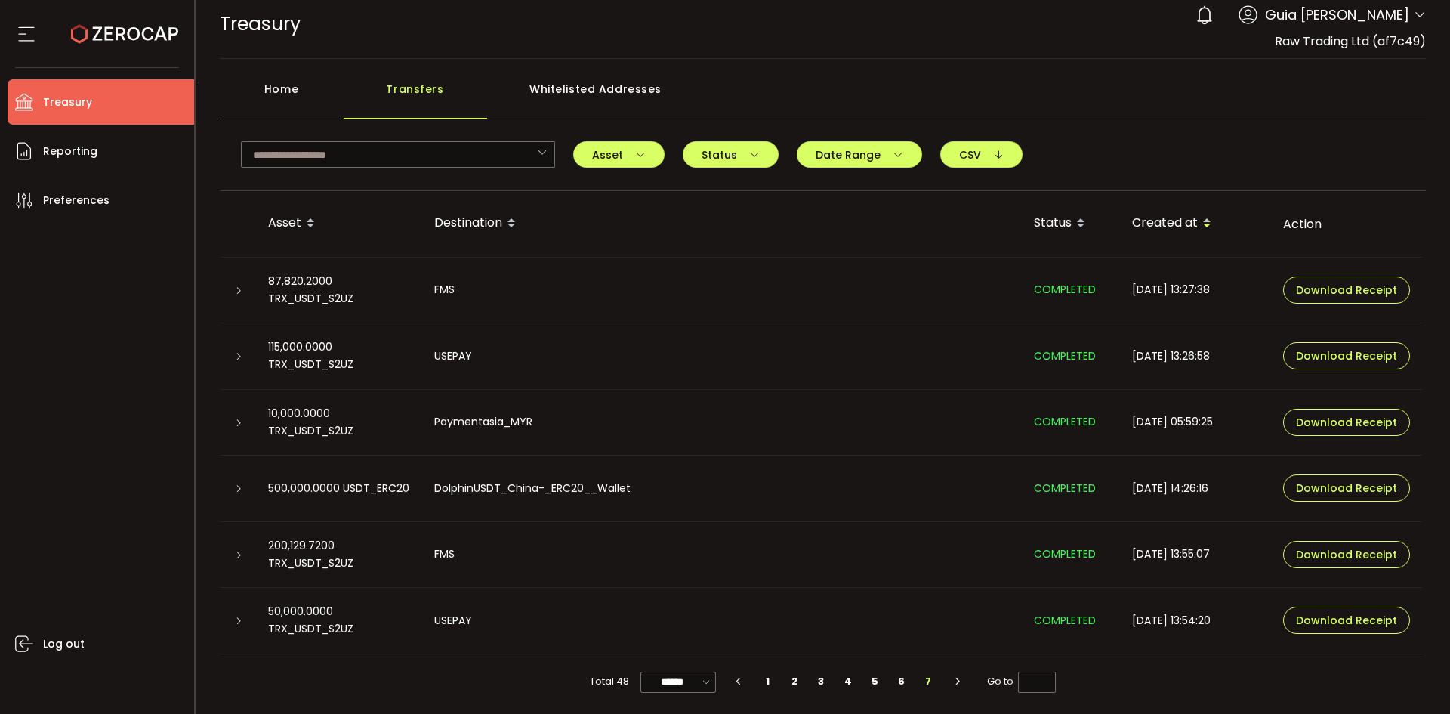
scroll to position [13, 0]
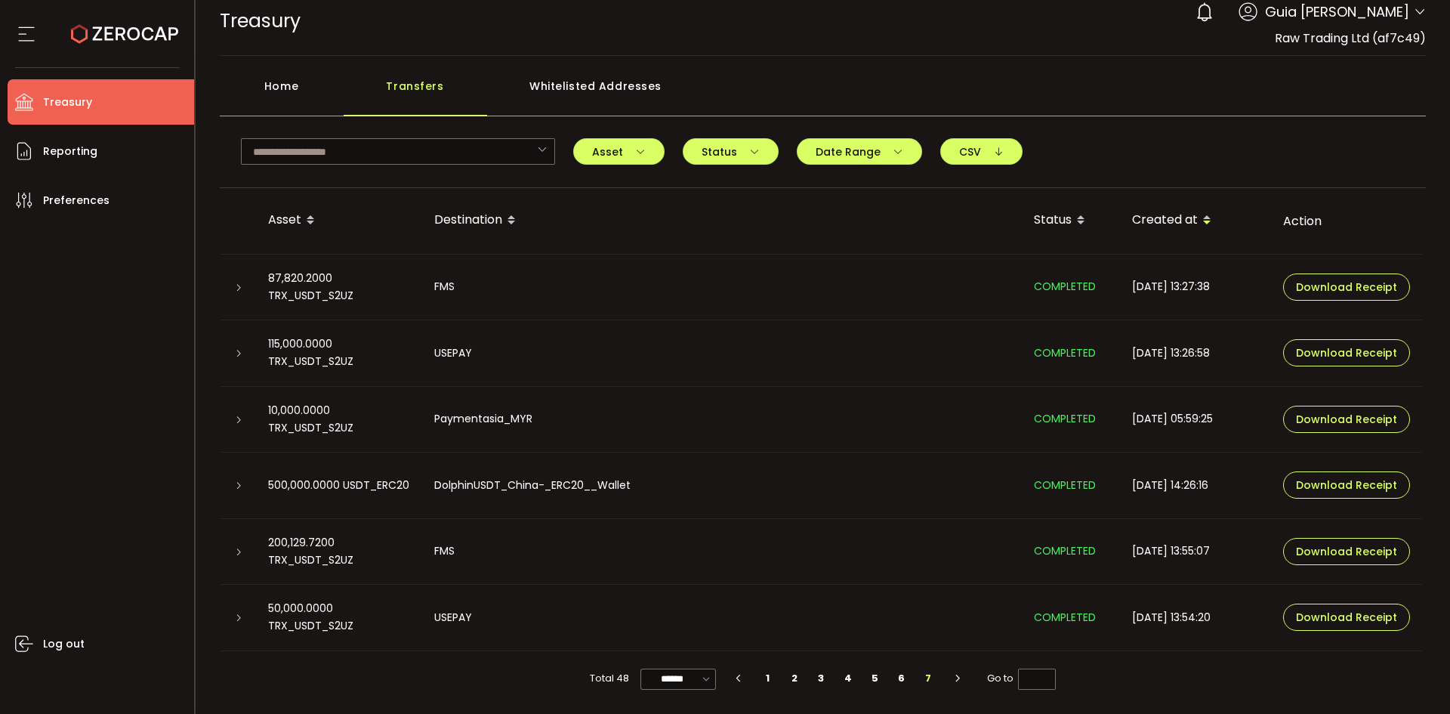
click at [1414, 11] on icon at bounding box center [1420, 12] width 12 height 12
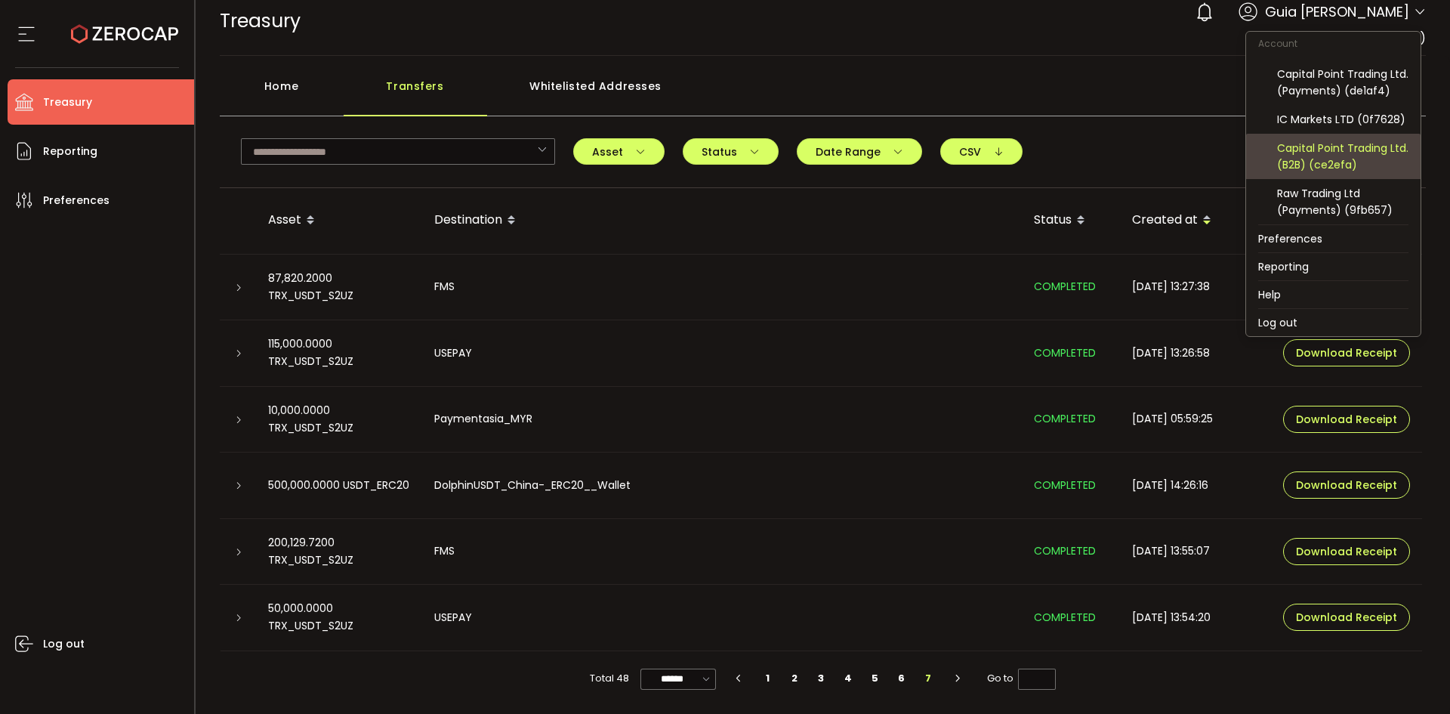
scroll to position [76, 0]
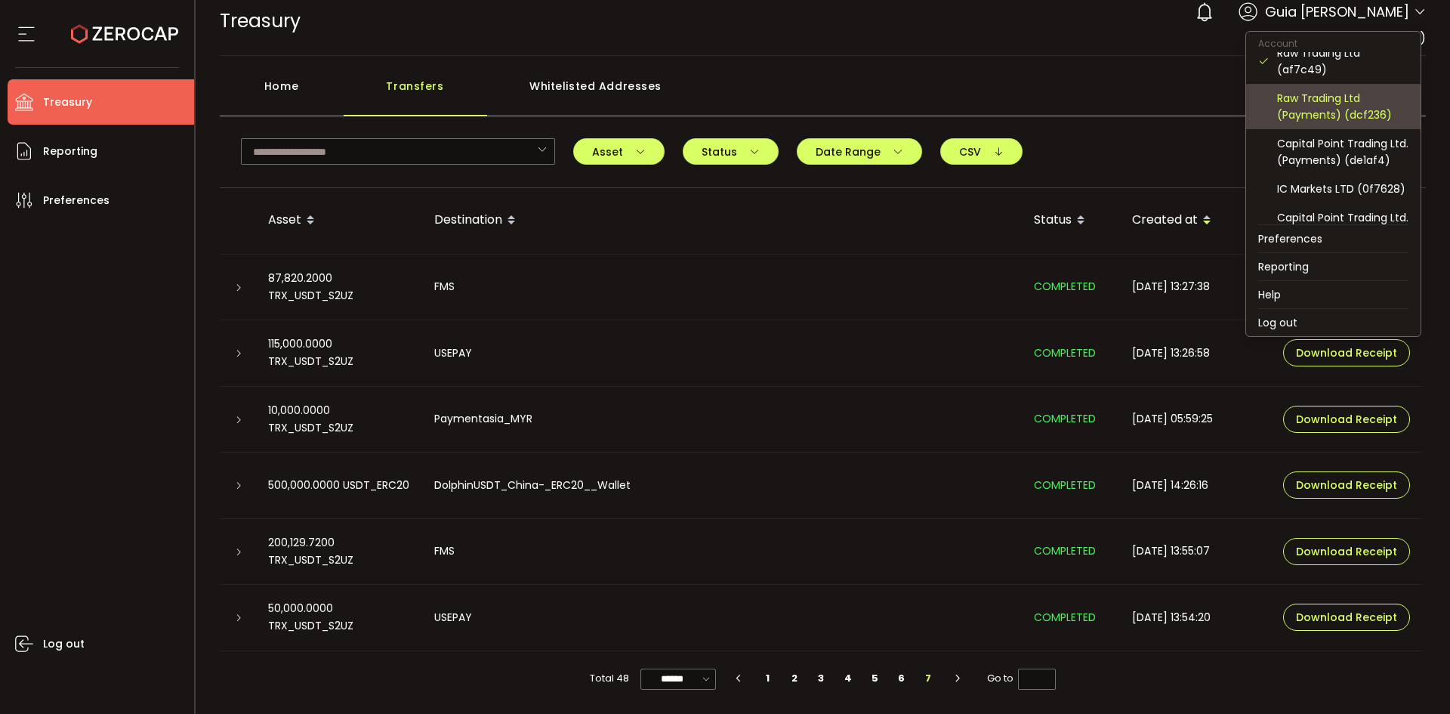
click at [1364, 115] on div "Raw Trading Ltd (Payments) (dcf236)" at bounding box center [1342, 106] width 131 height 33
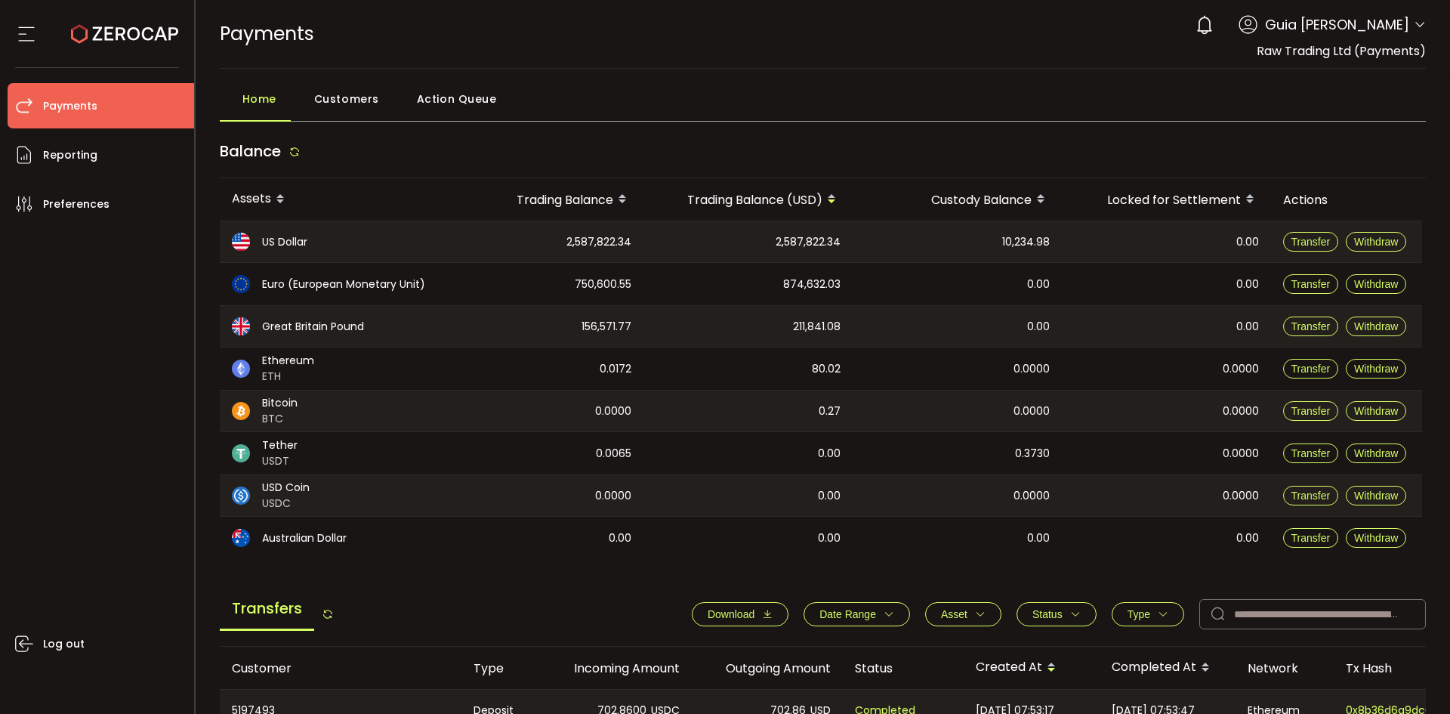
click at [1416, 27] on icon at bounding box center [1420, 25] width 12 height 12
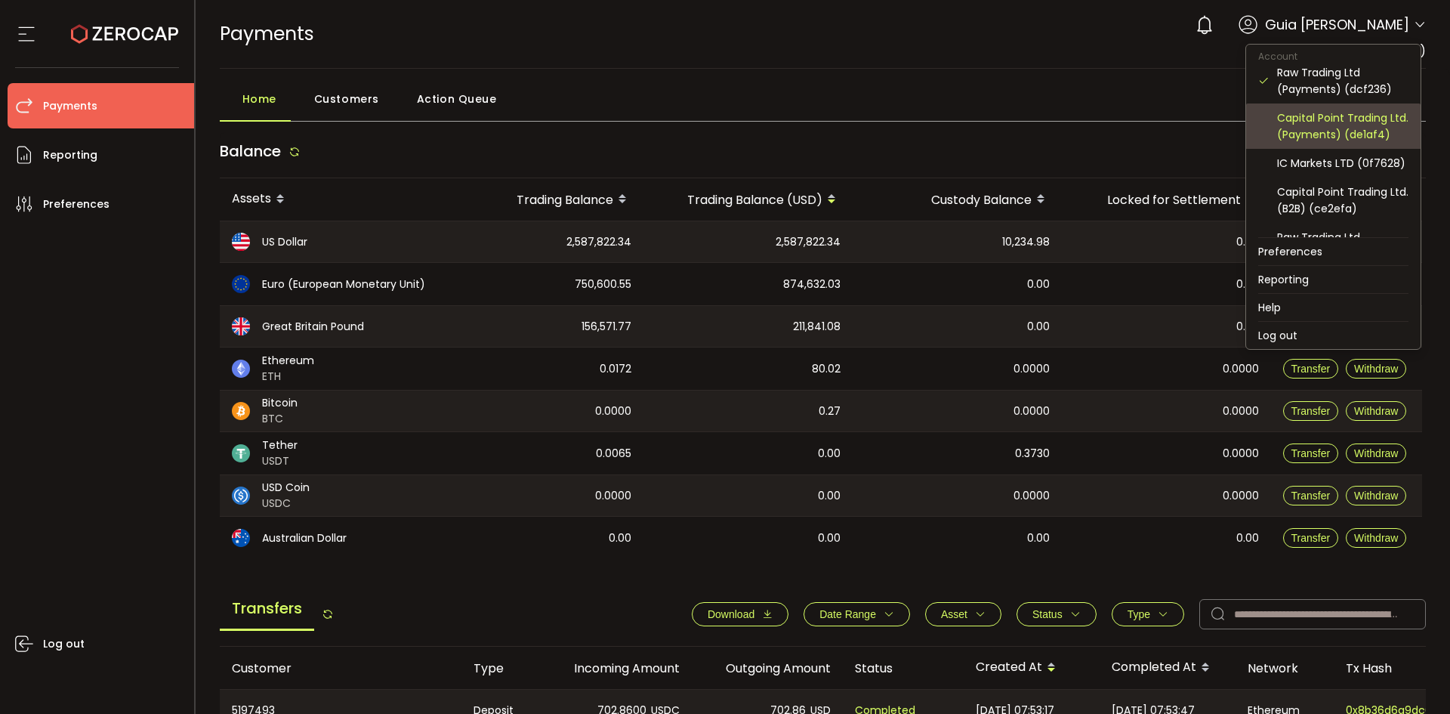
scroll to position [151, 0]
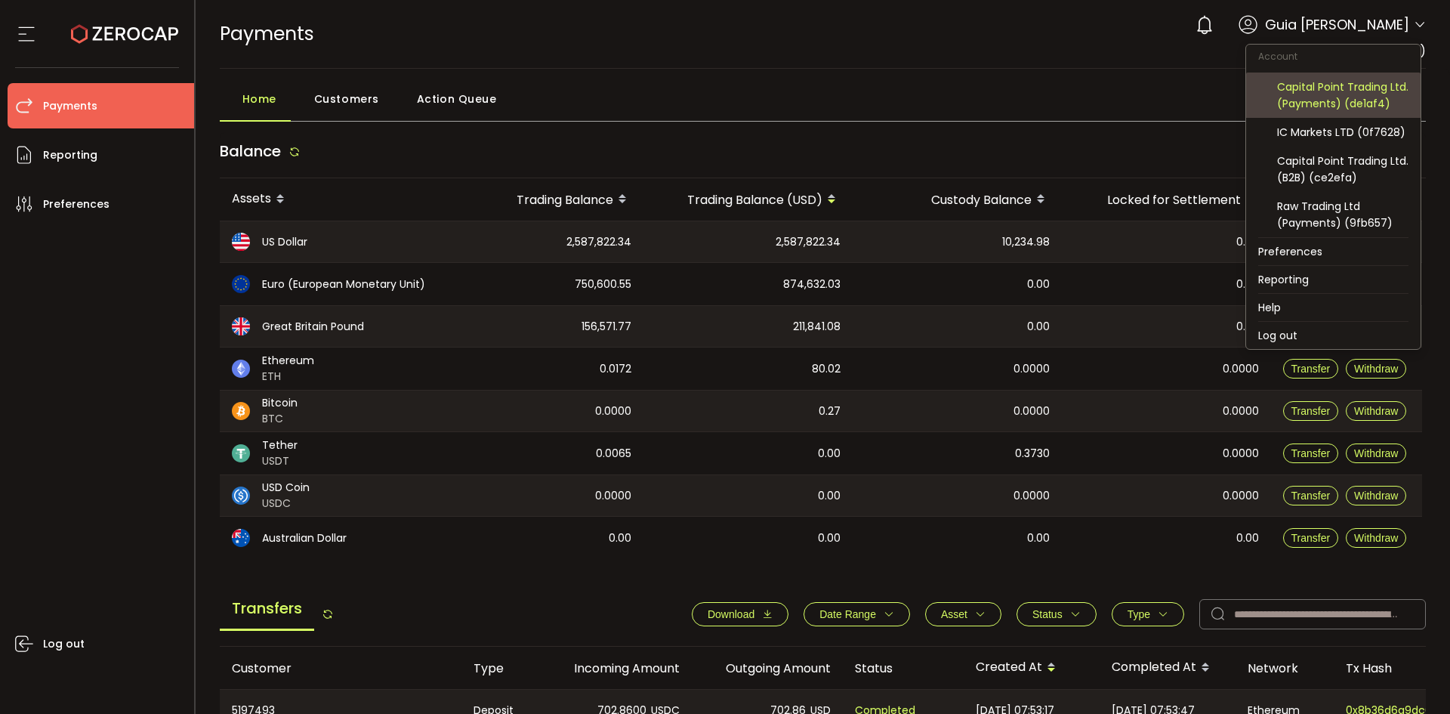
click at [1352, 85] on div "Capital Point Trading Ltd. (Payments) (de1af4)" at bounding box center [1342, 95] width 131 height 33
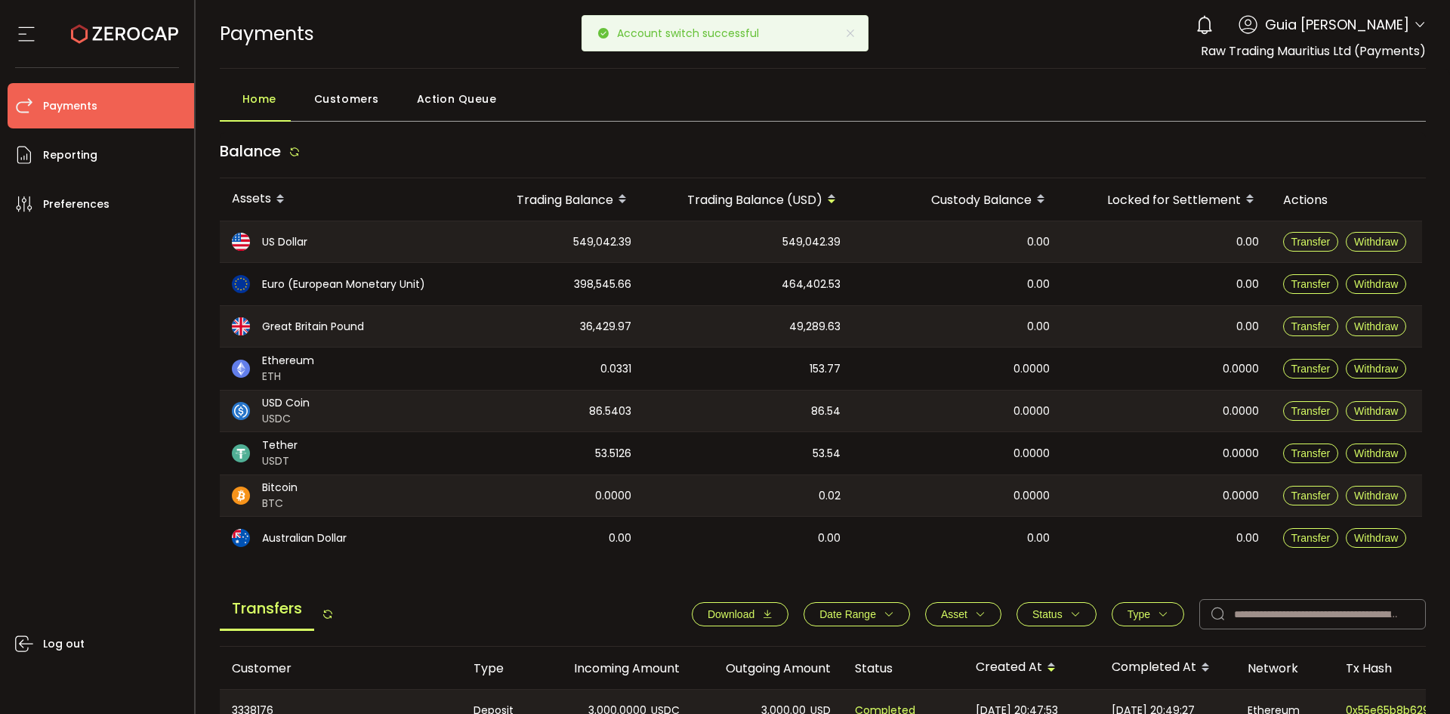
click at [1420, 26] on icon at bounding box center [1420, 25] width 12 height 12
click at [1414, 23] on icon at bounding box center [1420, 25] width 12 height 12
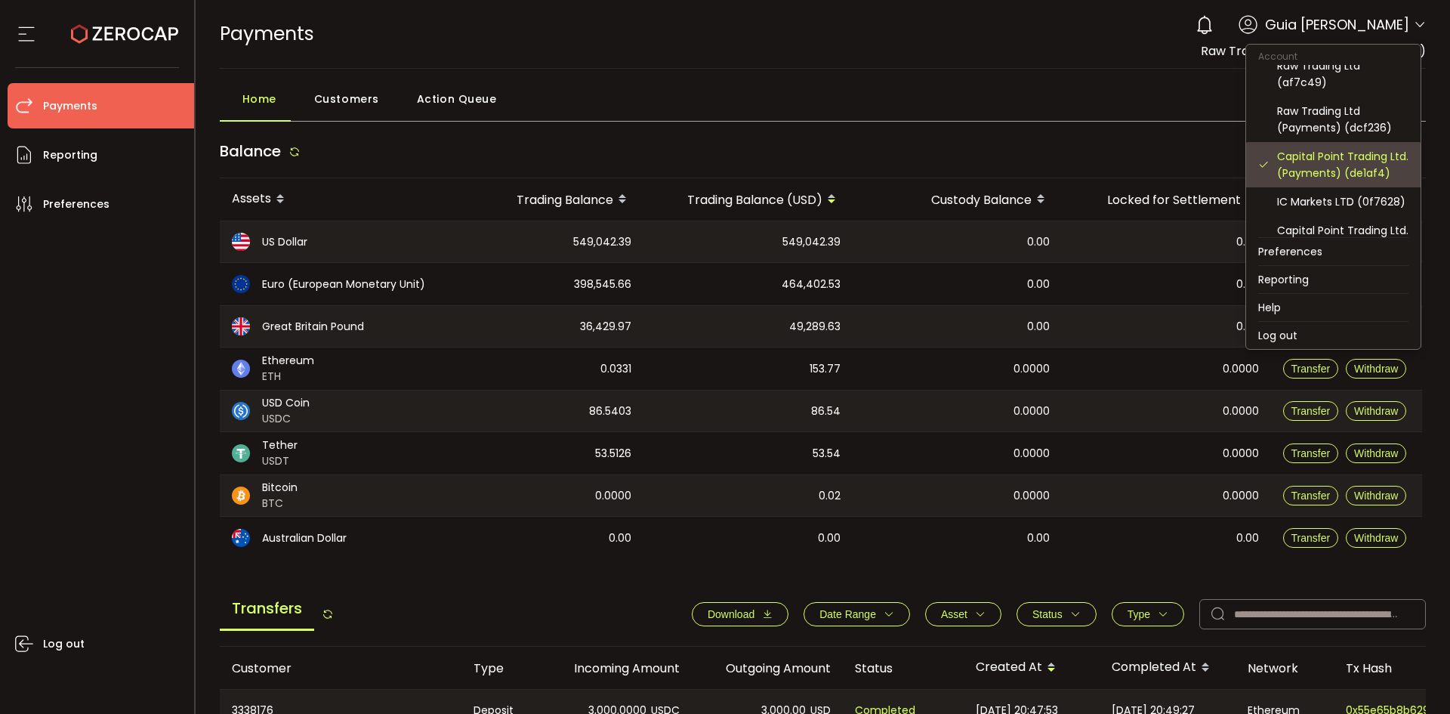
scroll to position [151, 0]
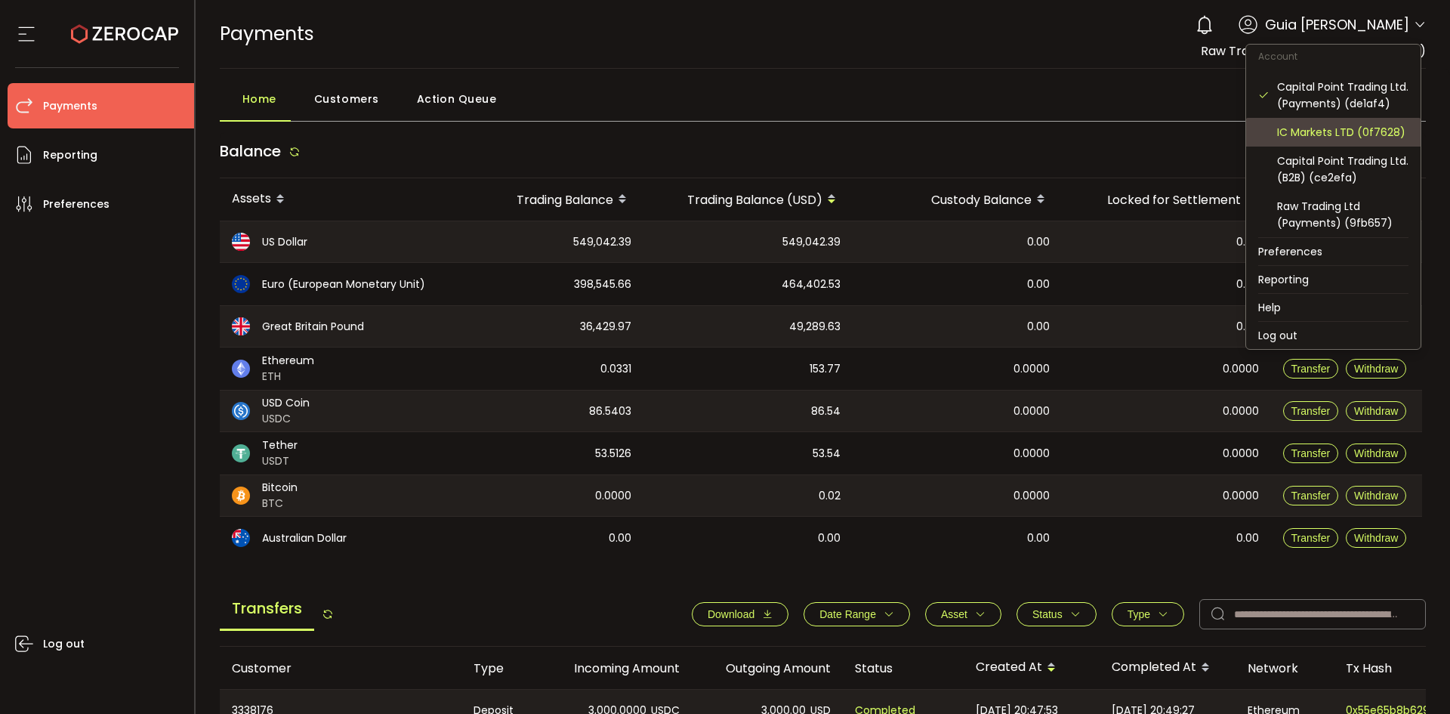
click at [1370, 140] on div "IC Markets LTD (0f7628)" at bounding box center [1342, 132] width 131 height 17
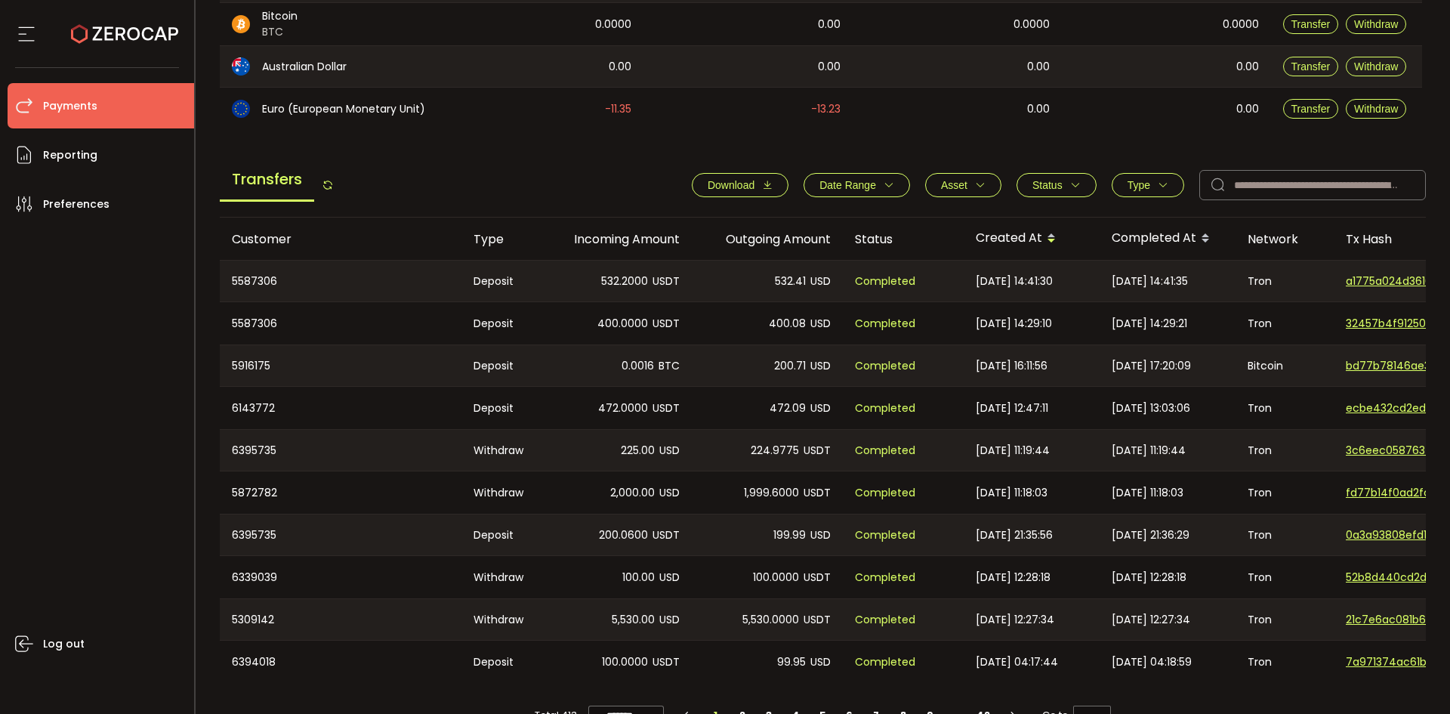
scroll to position [453, 0]
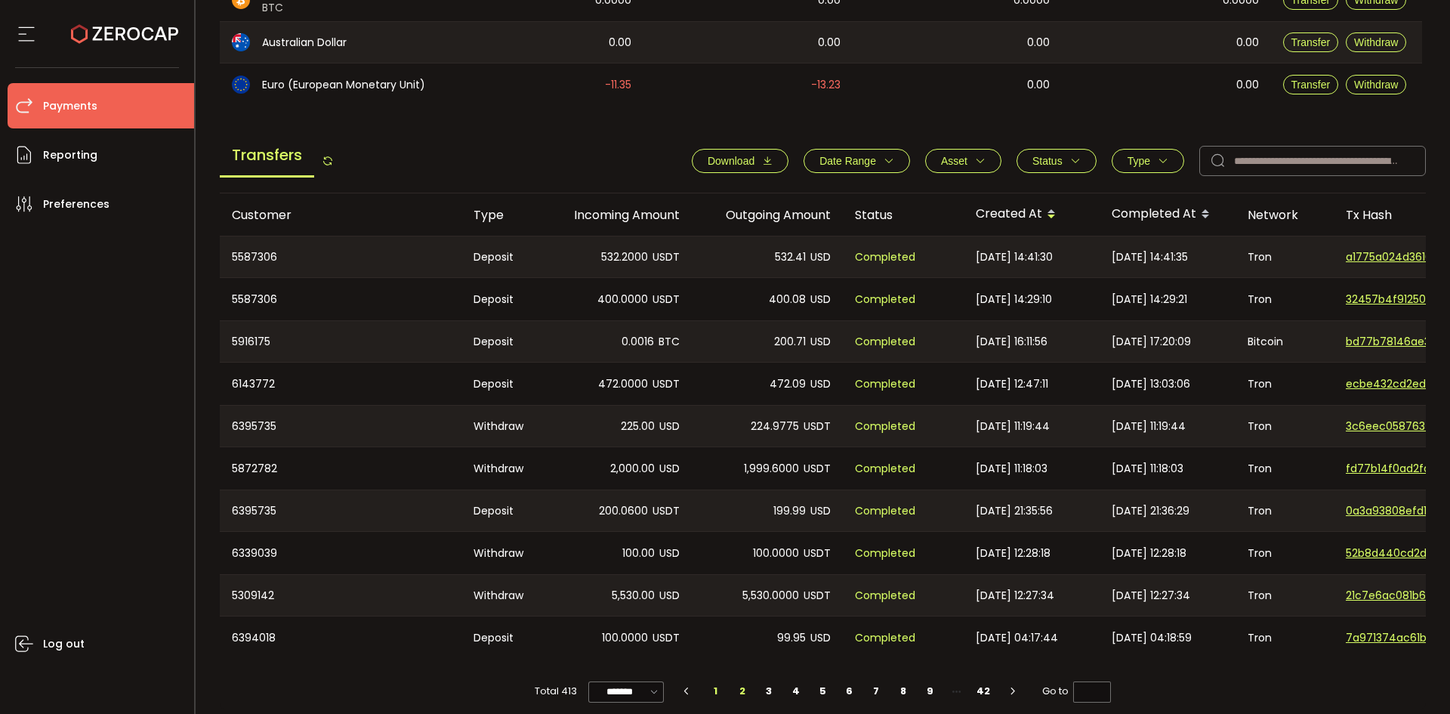
click at [745, 697] on li "2" at bounding box center [742, 690] width 27 height 21
click at [771, 695] on li "3" at bounding box center [769, 690] width 27 height 21
click at [803, 698] on li "4" at bounding box center [795, 690] width 27 height 21
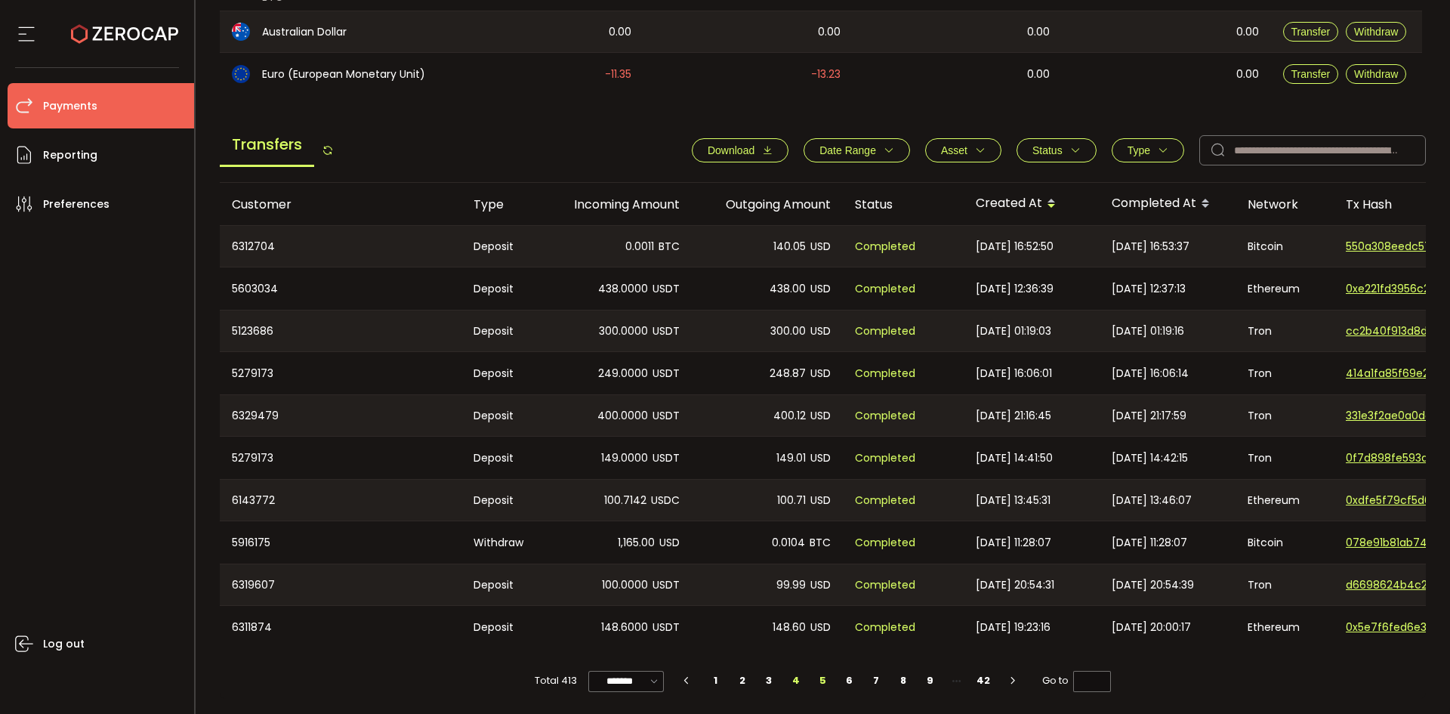
click at [825, 676] on li "5" at bounding box center [822, 680] width 27 height 21
click at [847, 677] on li "6" at bounding box center [849, 680] width 27 height 21
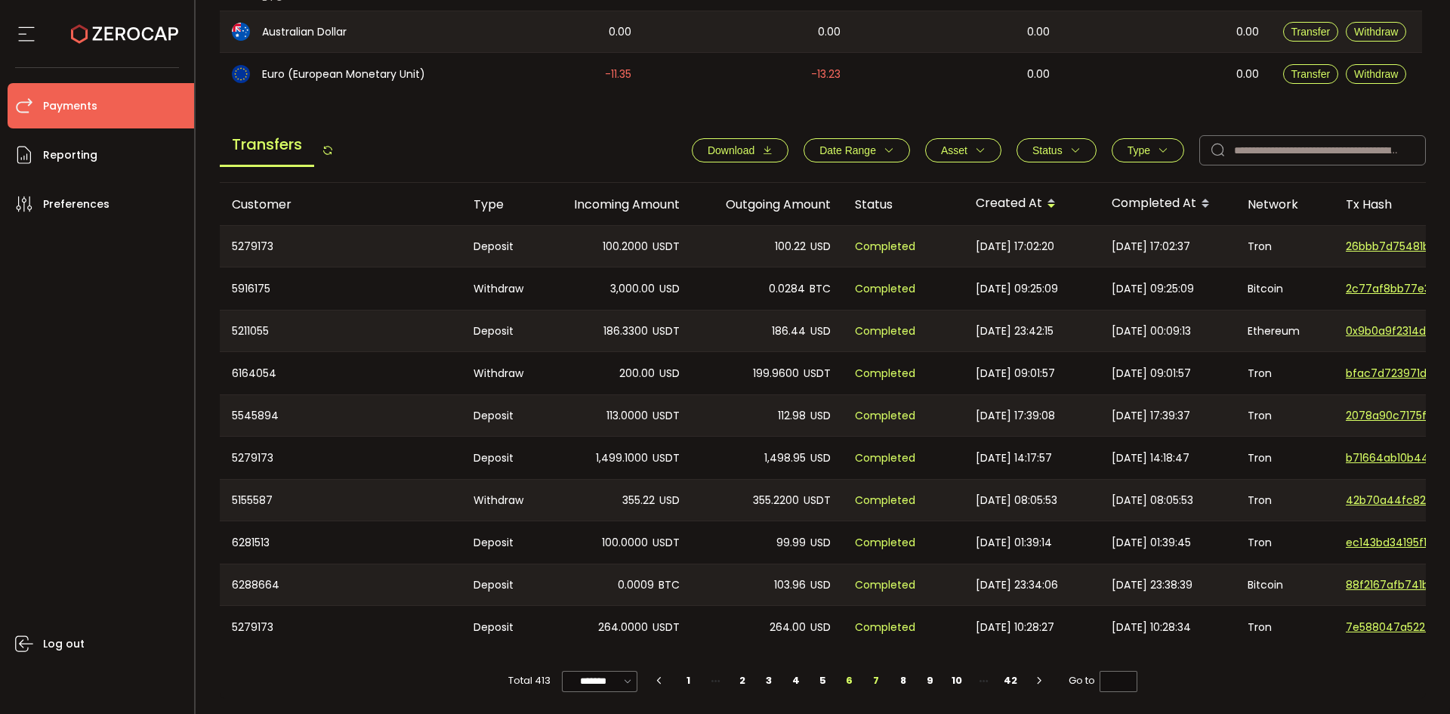
click at [872, 683] on li "7" at bounding box center [876, 680] width 27 height 21
click at [874, 676] on li "8" at bounding box center [876, 680] width 27 height 21
click at [880, 677] on li "9" at bounding box center [876, 680] width 27 height 21
type input "*"
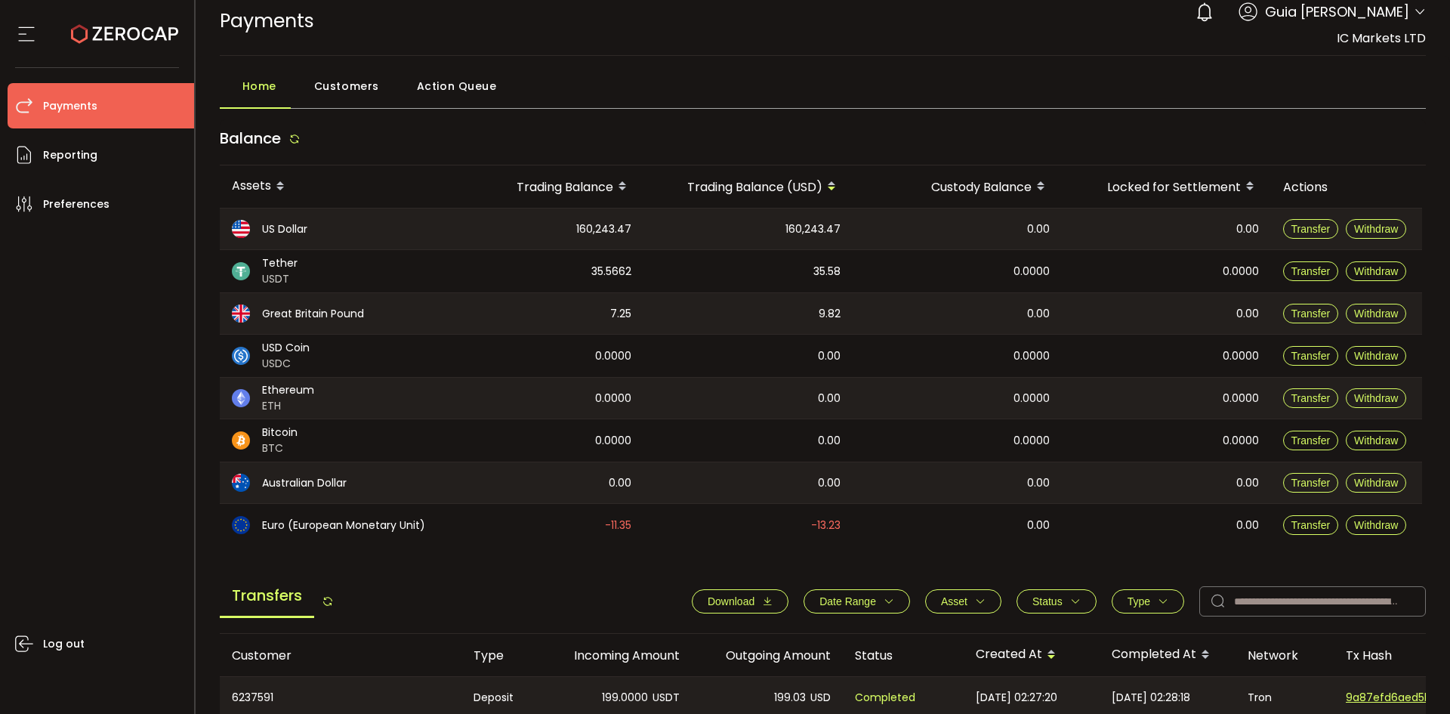
scroll to position [0, 0]
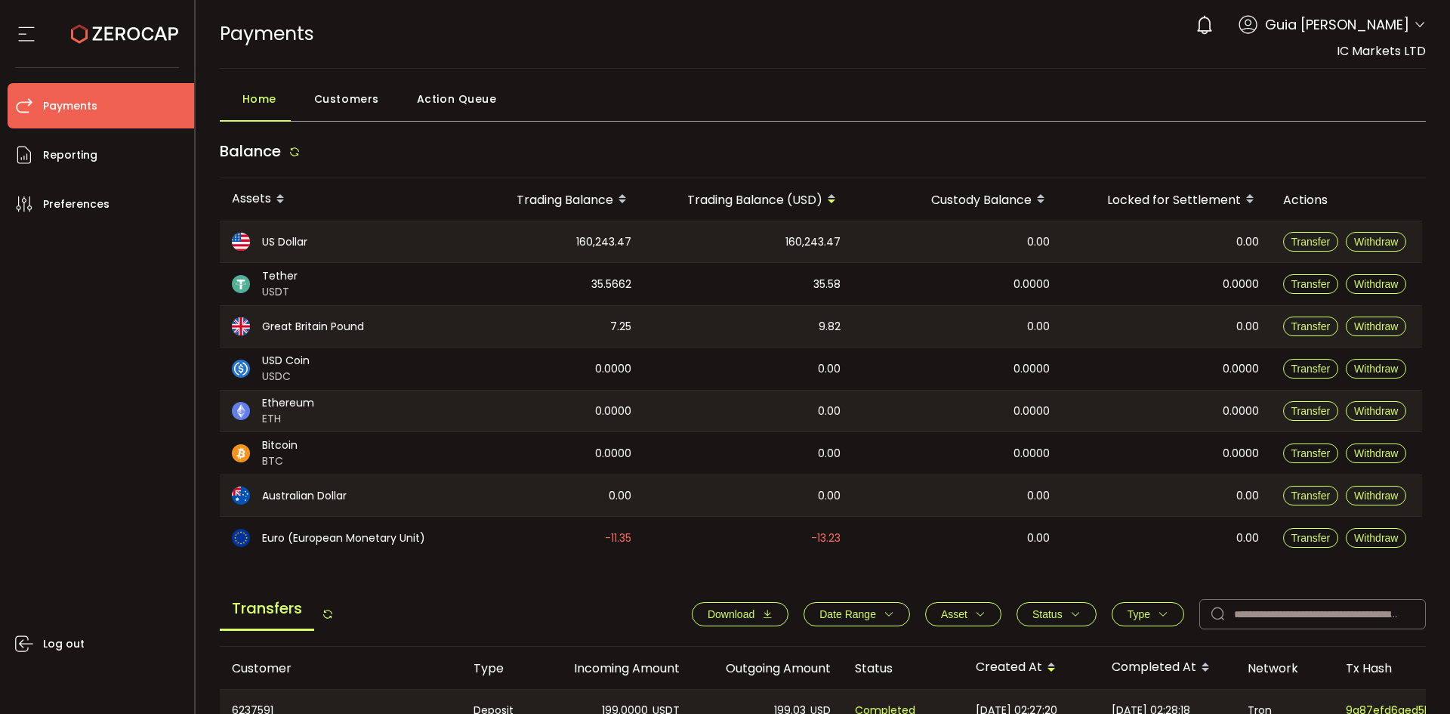
click at [1400, 34] on span "Guia [PERSON_NAME]" at bounding box center [1337, 24] width 144 height 20
click at [1417, 22] on icon at bounding box center [1420, 25] width 12 height 12
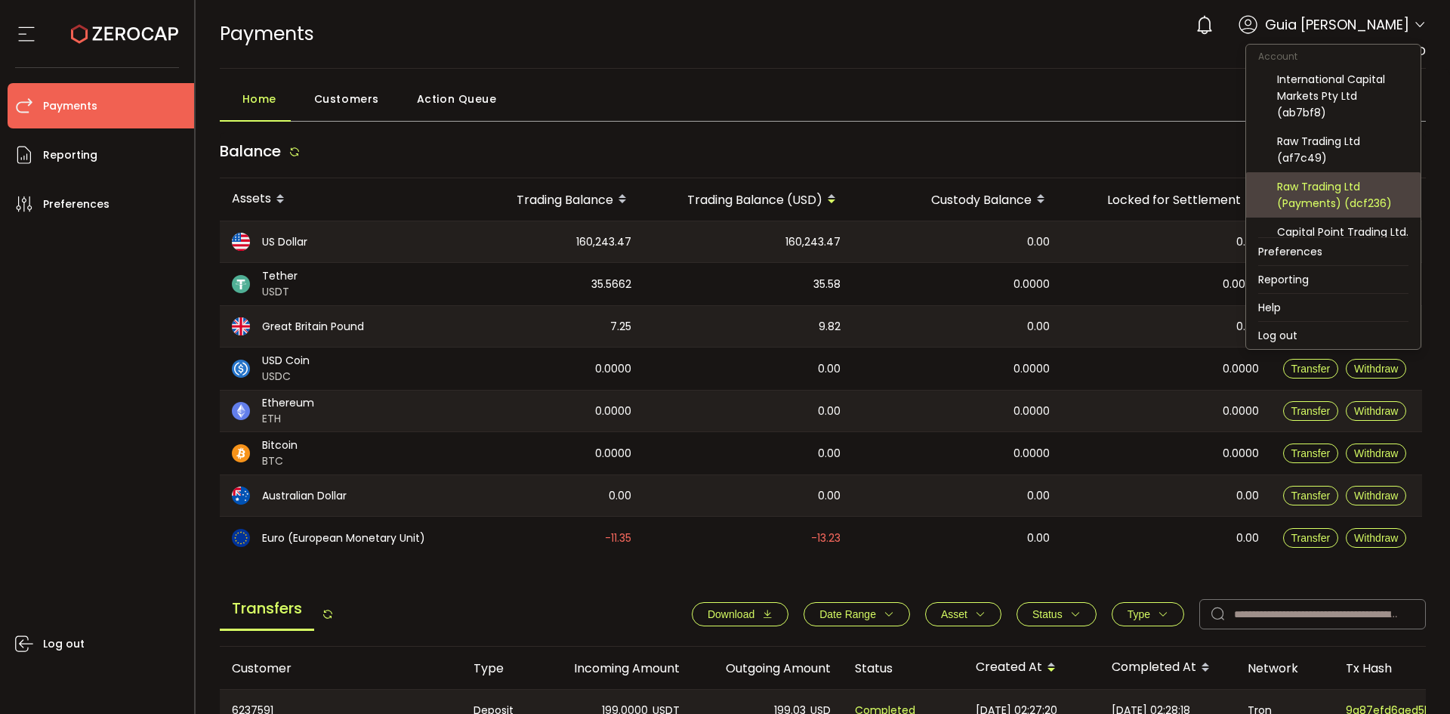
scroll to position [162, 0]
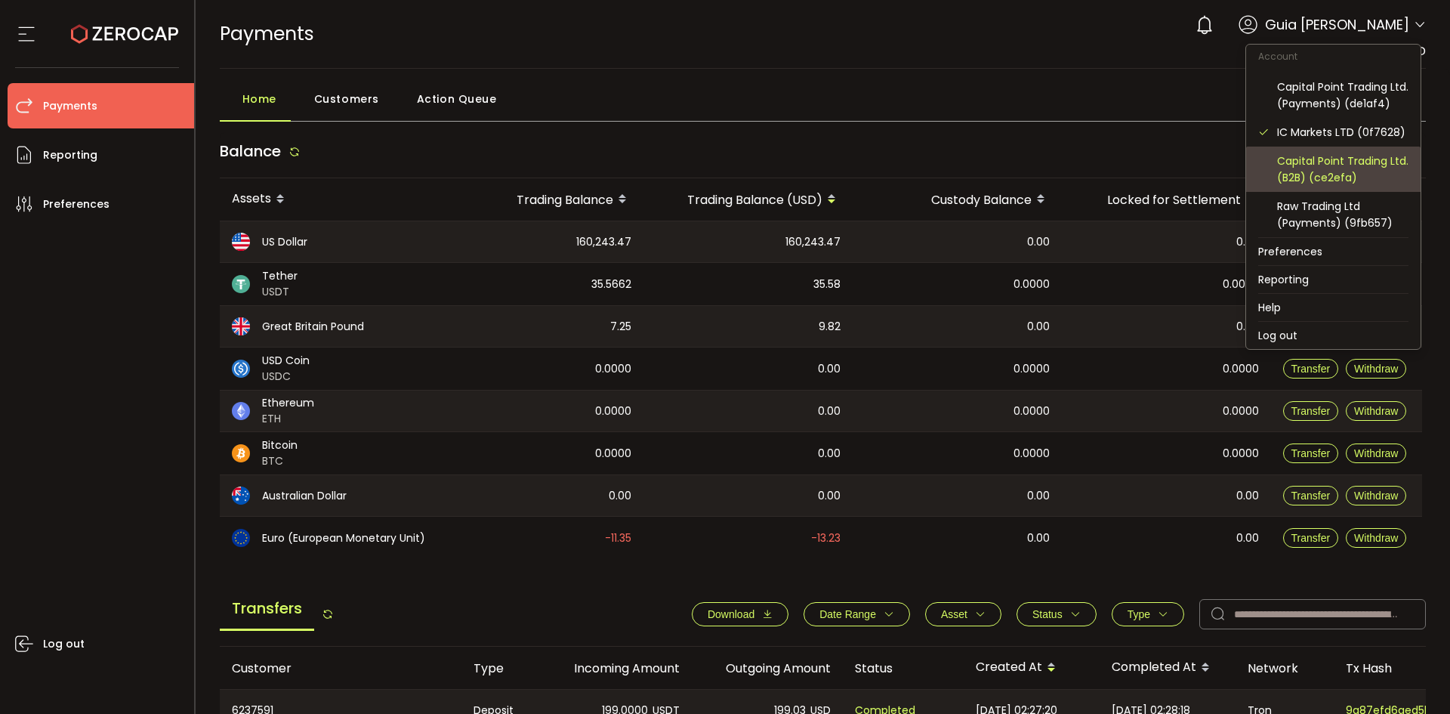
click at [1330, 161] on div "Capital Point Trading Ltd. (B2B) (ce2efa)" at bounding box center [1342, 169] width 131 height 33
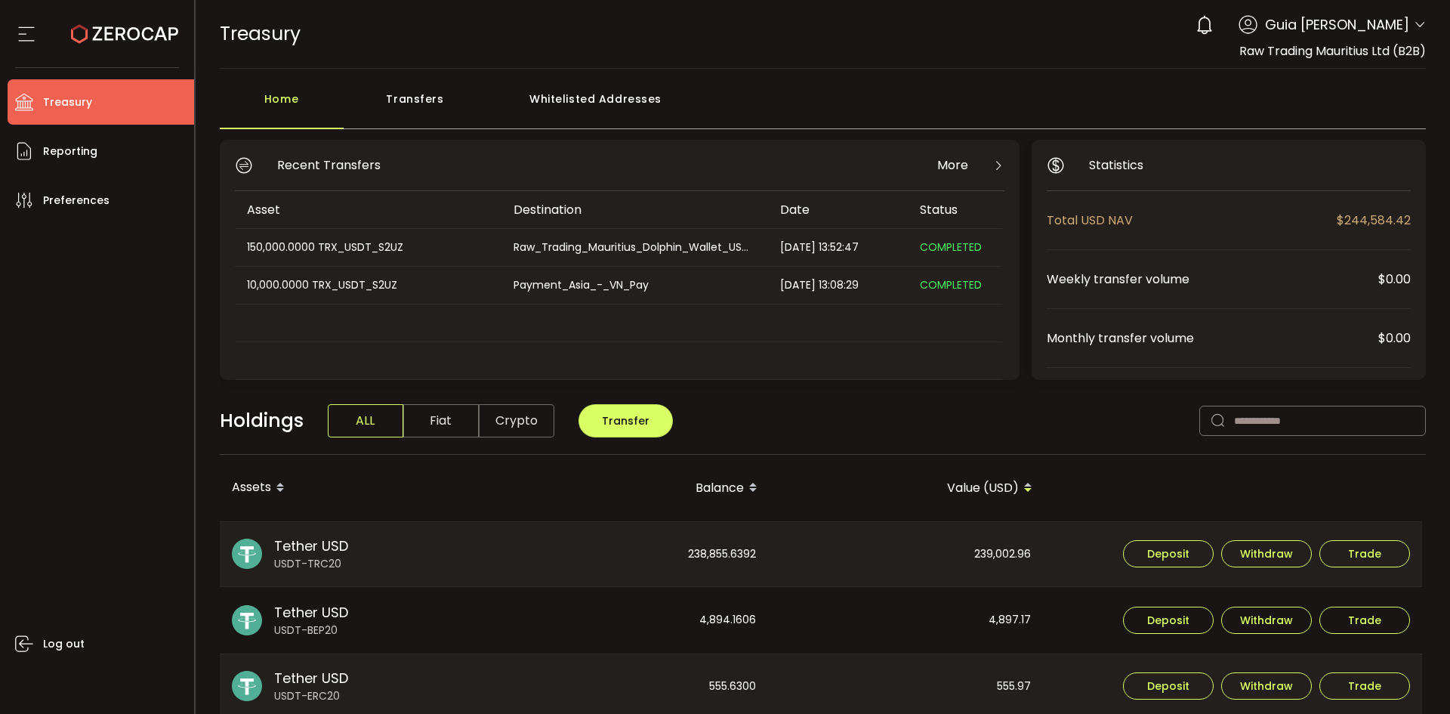
click at [963, 255] on div "COMPLETED" at bounding box center [955, 247] width 94 height 17
click at [597, 242] on div "Raw_Trading_Mauritius_Dolphin_Wallet_USDT" at bounding box center [633, 247] width 265 height 17
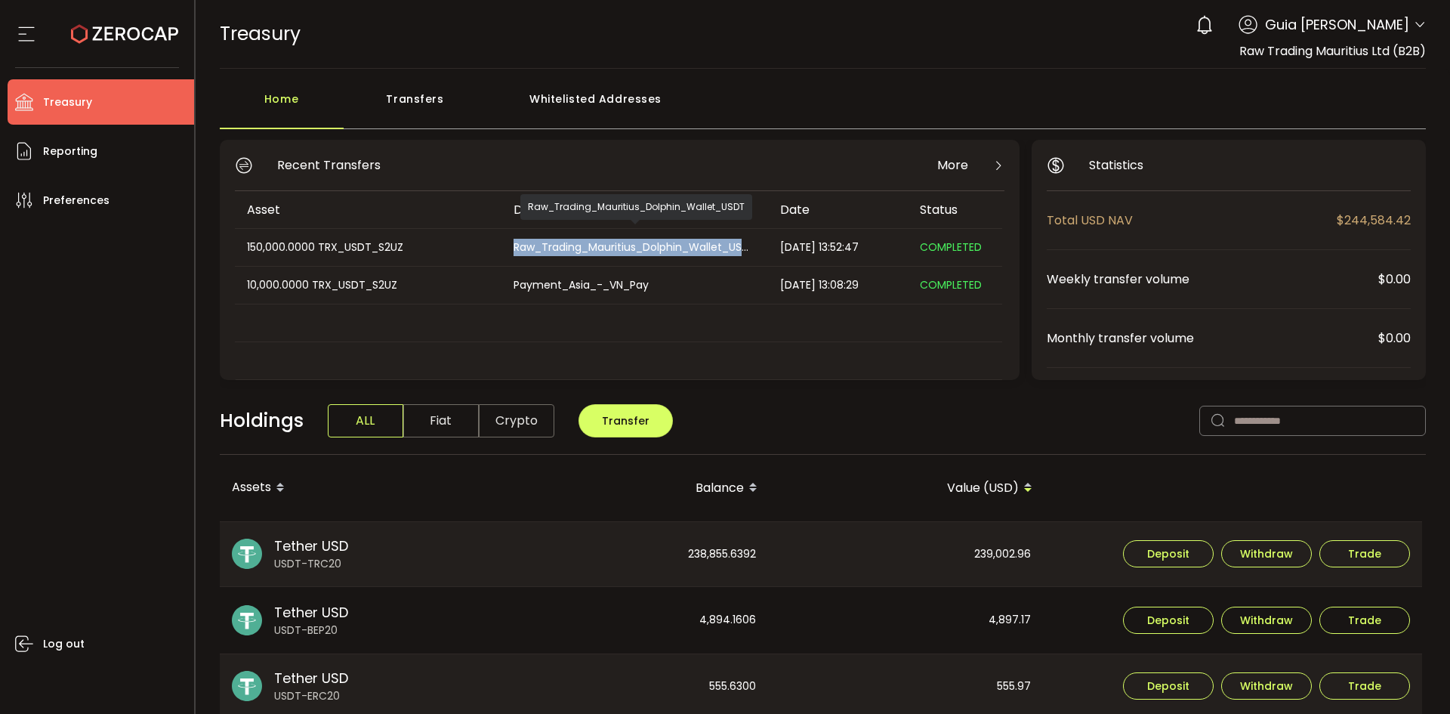
click at [597, 242] on div "Raw_Trading_Mauritius_Dolphin_Wallet_USDT" at bounding box center [633, 247] width 265 height 17
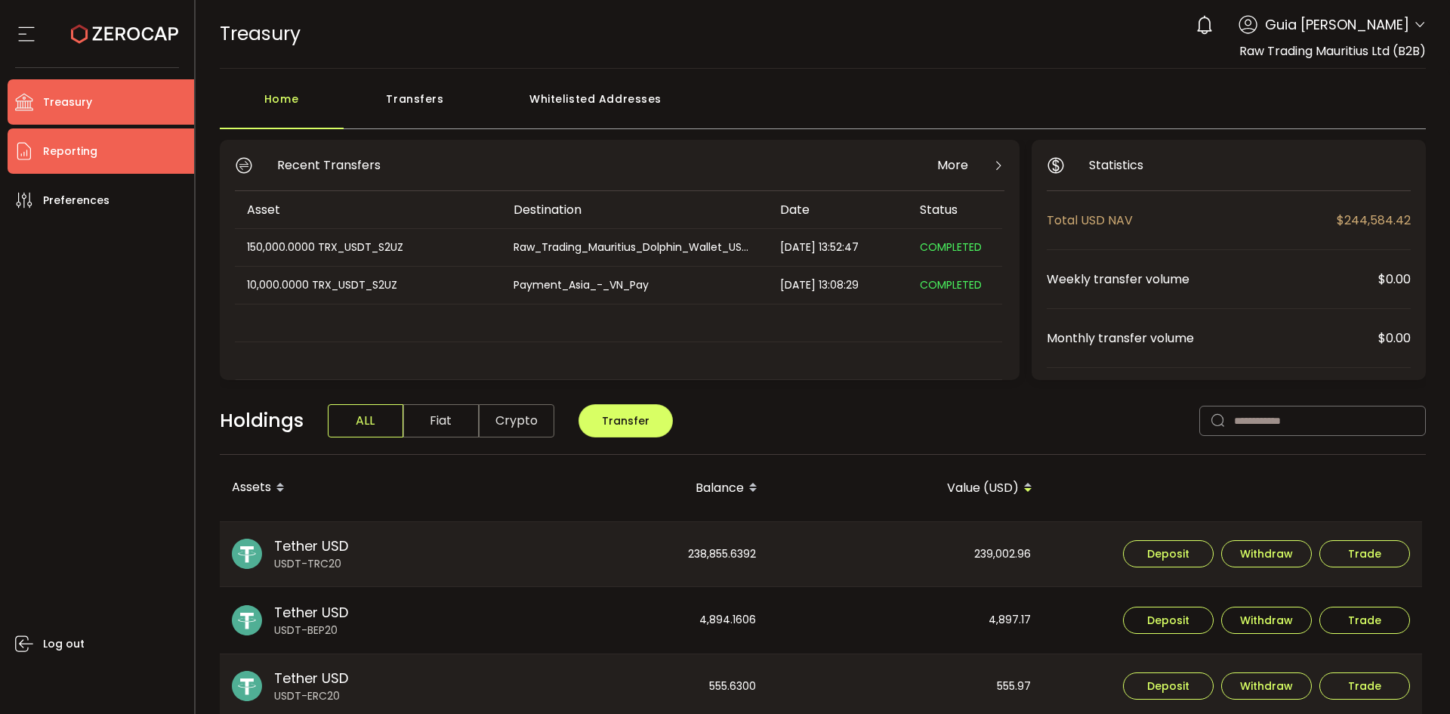
click at [97, 152] on li "Reporting" at bounding box center [101, 150] width 187 height 45
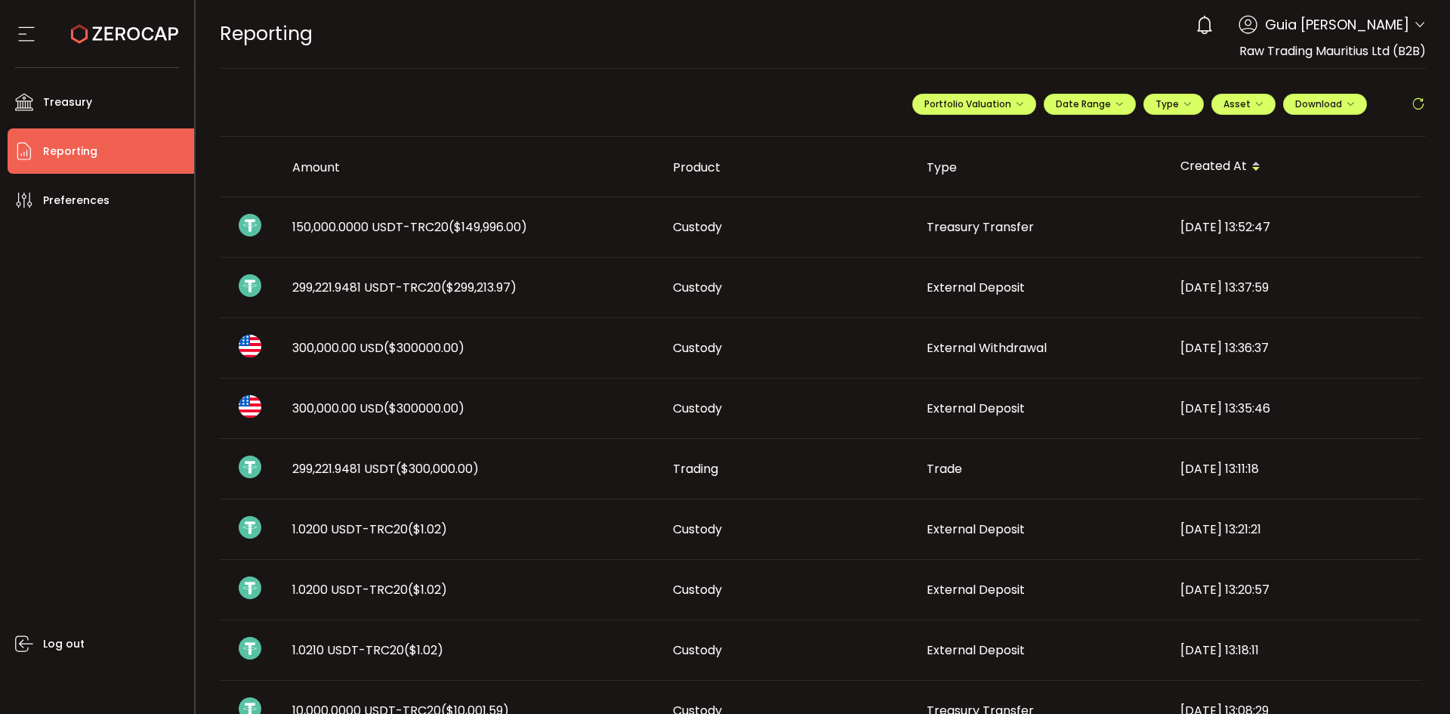
click at [1097, 250] on td "Treasury Transfer" at bounding box center [1041, 227] width 254 height 60
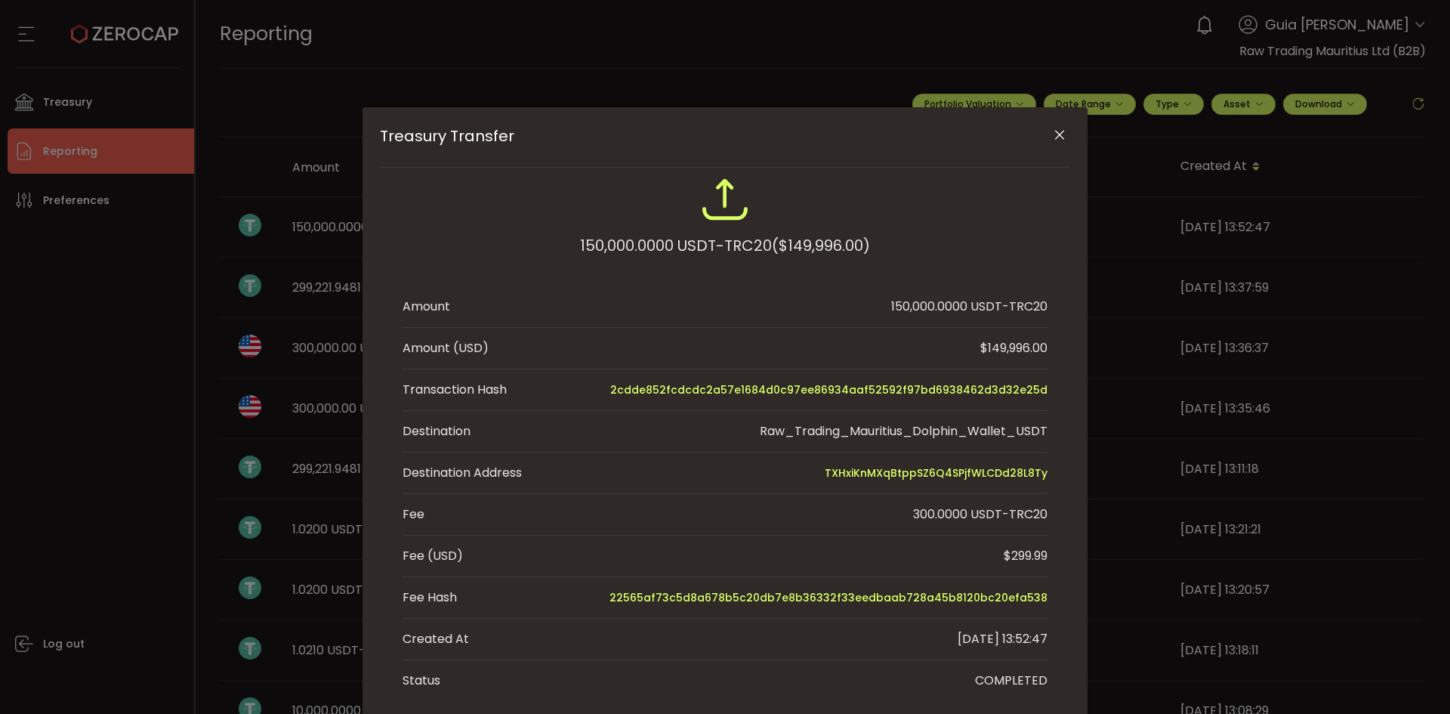
click at [1031, 229] on div "Treasury Transfer" at bounding box center [724, 203] width 645 height 57
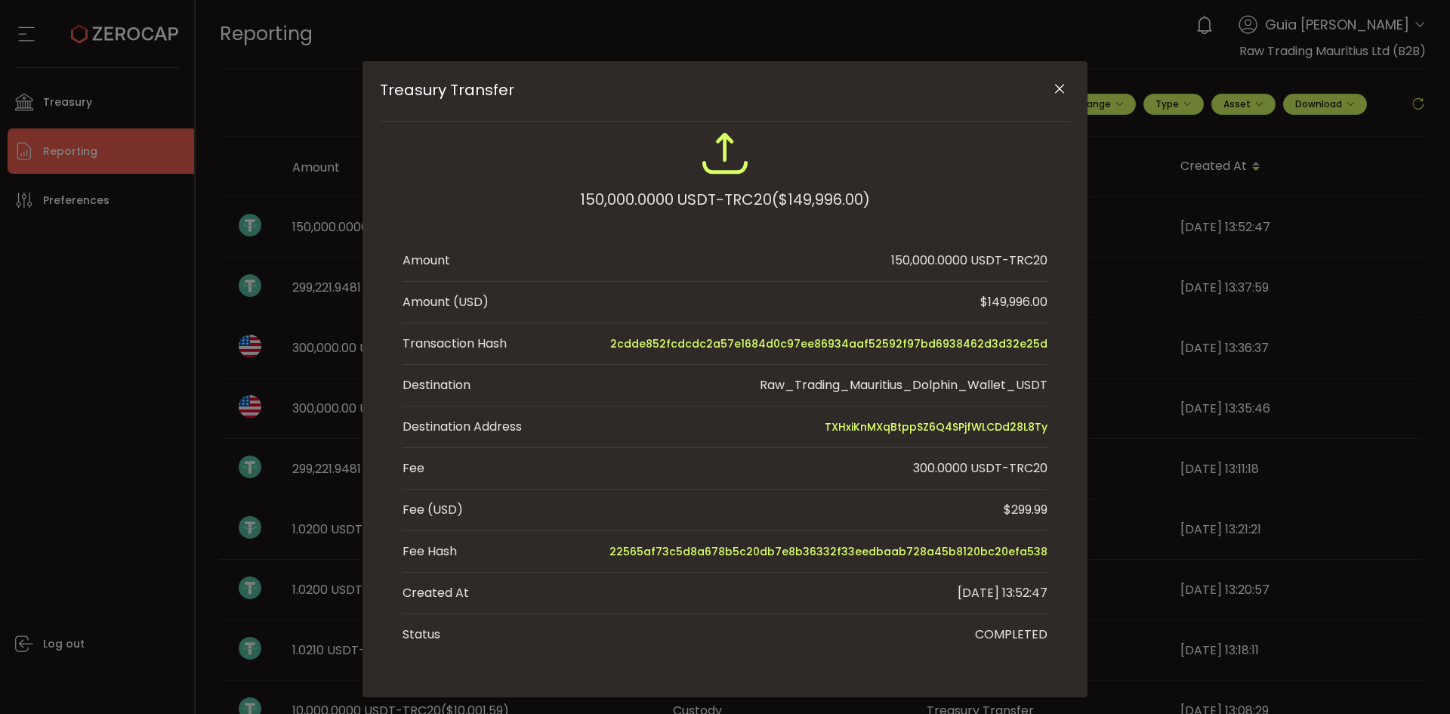
scroll to position [67, 0]
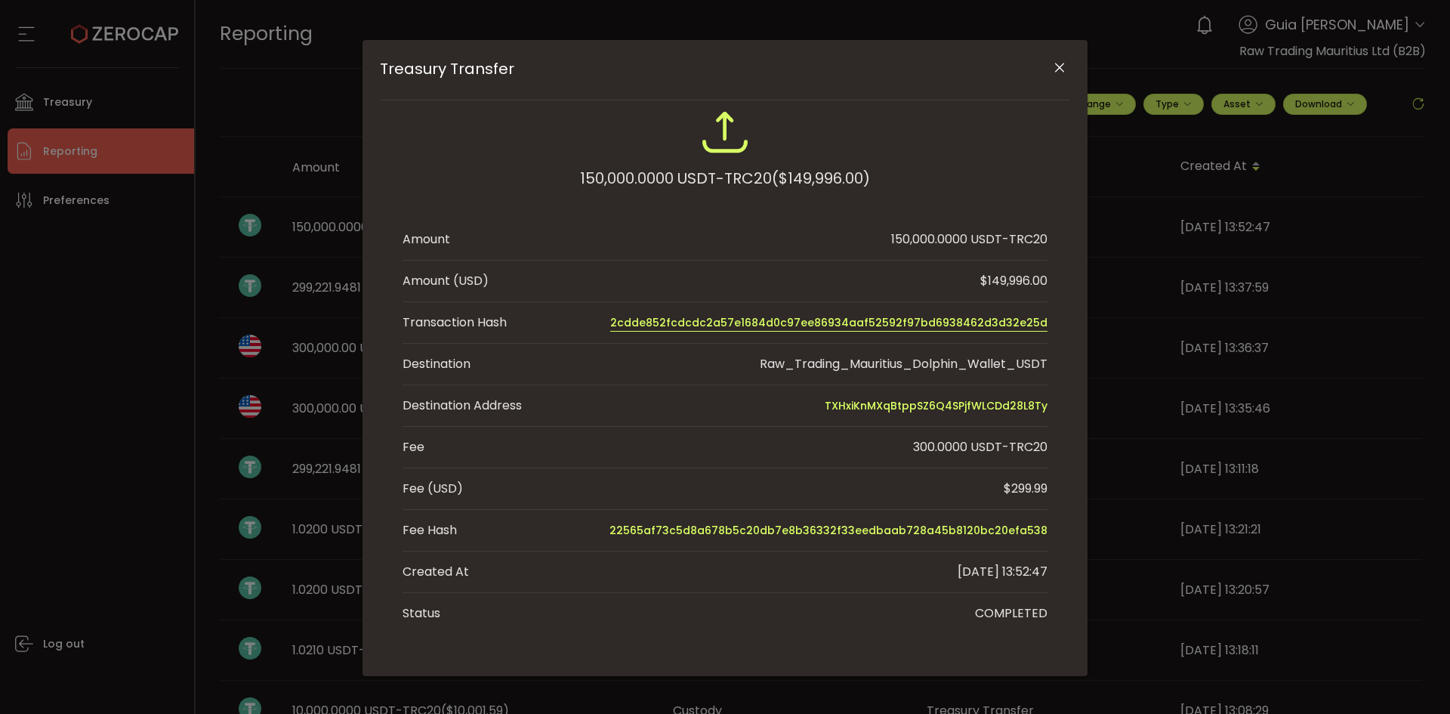
drag, startPoint x: 789, startPoint y: 323, endPoint x: 732, endPoint y: 324, distance: 56.6
click at [732, 324] on span "2cdde852fcdcdc2a57e1684d0c97ee86934aaf52592f97bd6938462d3d32e25d" at bounding box center [828, 322] width 437 height 18
